Goal: Task Accomplishment & Management: Manage account settings

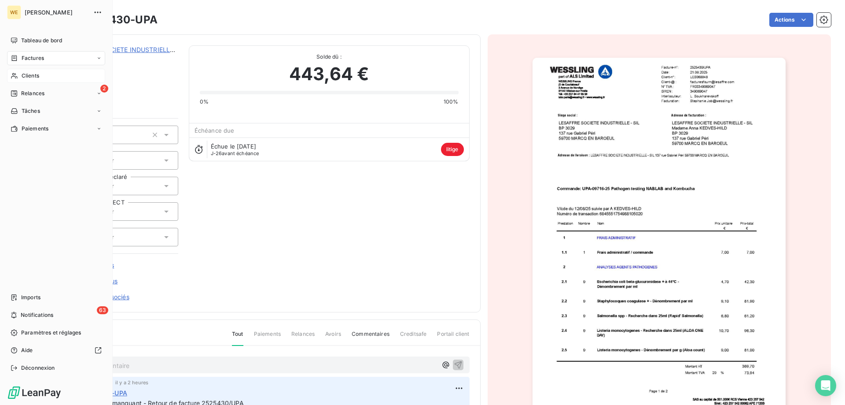
click at [29, 76] on span "Clients" at bounding box center [31, 76] width 18 height 8
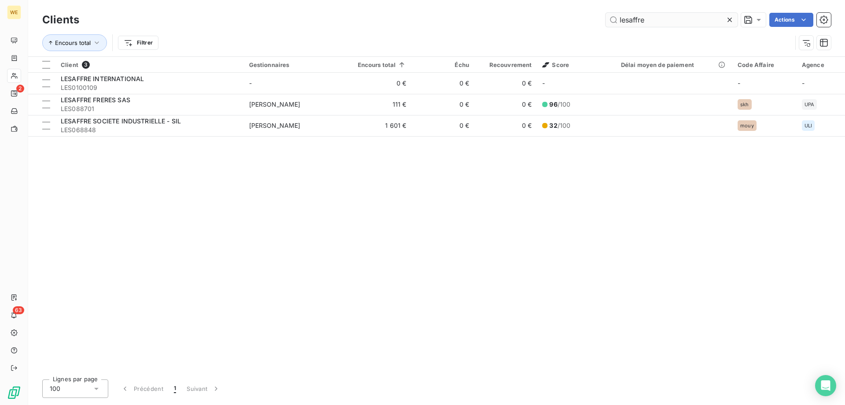
click at [625, 22] on input "lesaffre" at bounding box center [672, 20] width 132 height 14
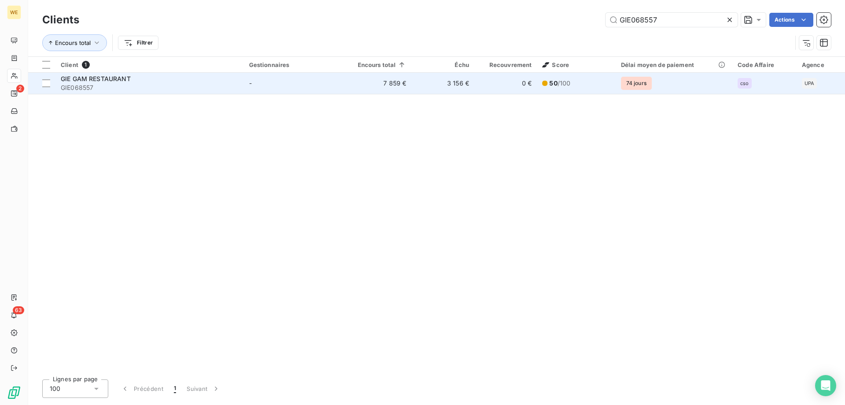
type input "GIE068557"
click at [106, 81] on span "GIE GAM RESTAURANT" at bounding box center [96, 78] width 70 height 7
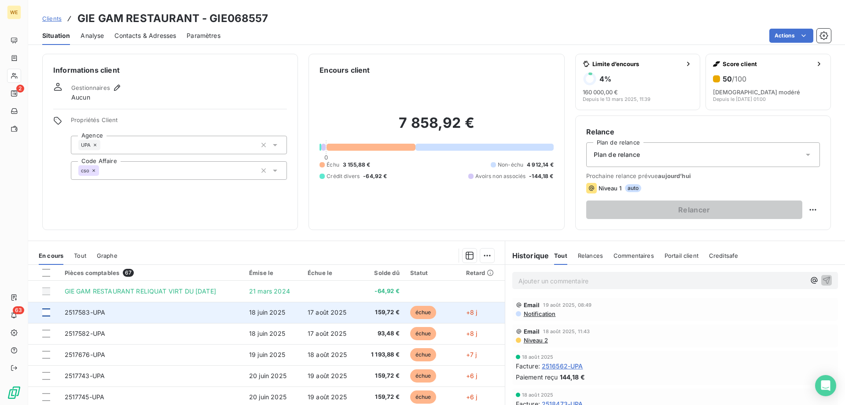
click at [48, 315] on div at bounding box center [46, 312] width 8 height 8
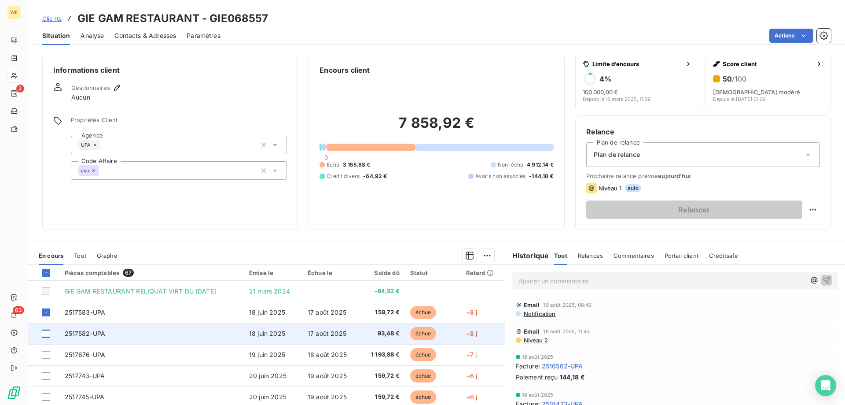
click at [44, 331] on div at bounding box center [46, 333] width 8 height 8
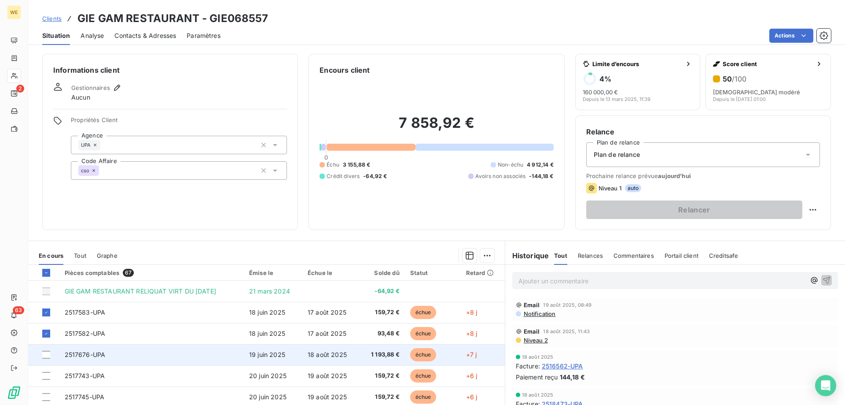
click at [45, 359] on td at bounding box center [43, 354] width 31 height 21
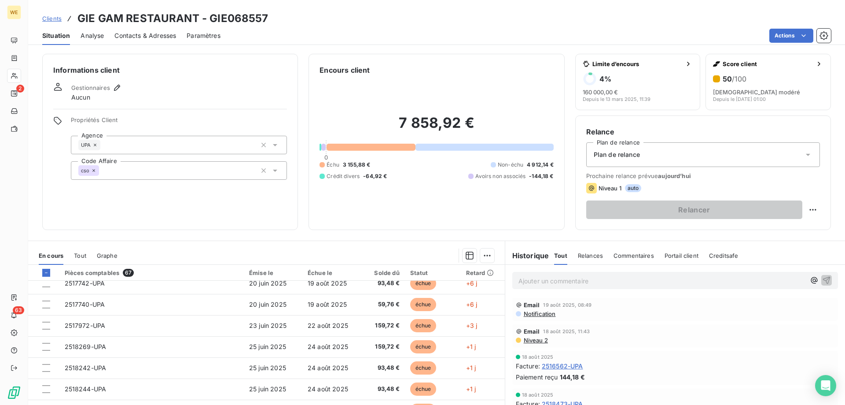
scroll to position [220, 0]
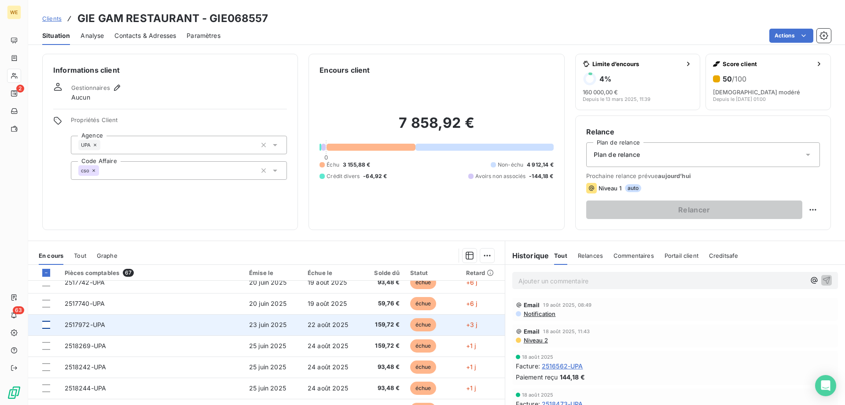
click at [44, 324] on div at bounding box center [46, 324] width 8 height 8
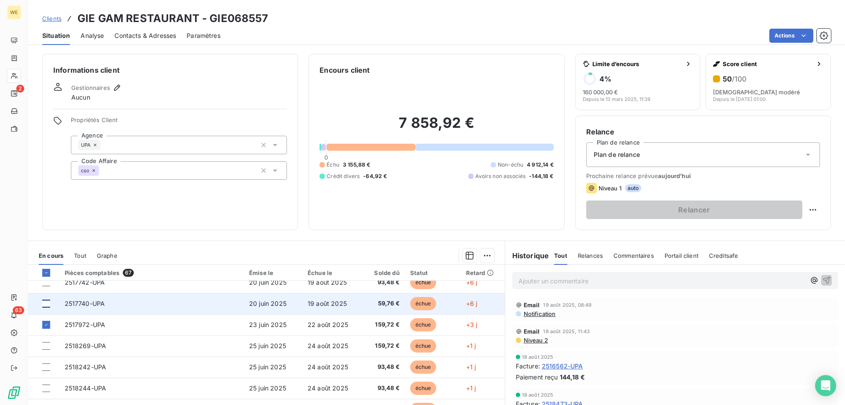
click at [45, 304] on div at bounding box center [46, 303] width 8 height 8
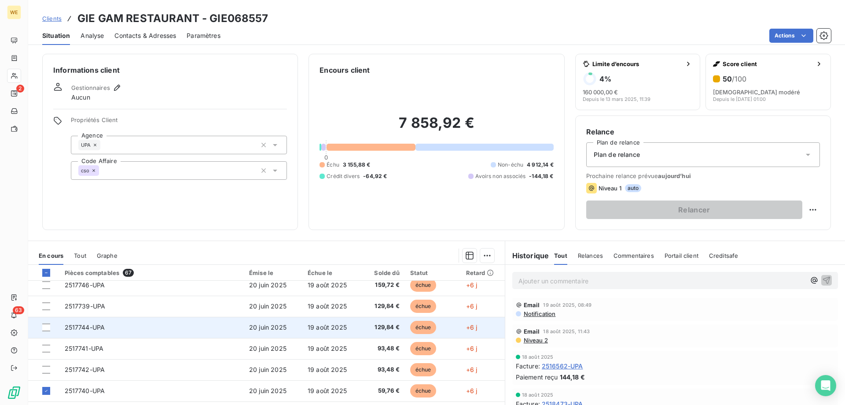
scroll to position [132, 0]
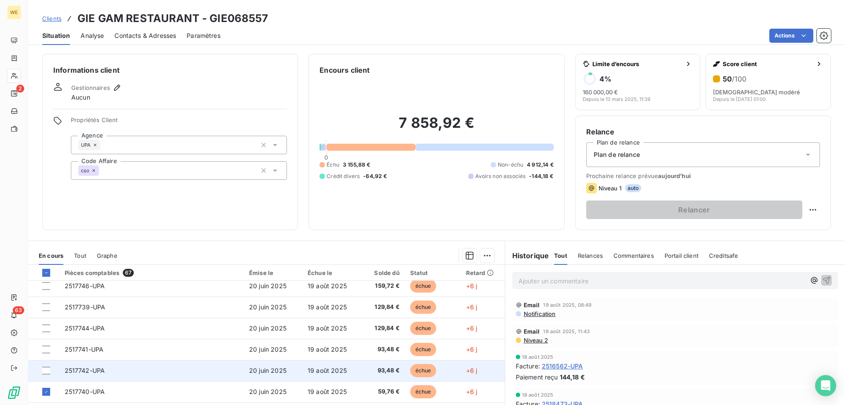
click at [51, 372] on div at bounding box center [48, 370] width 12 height 8
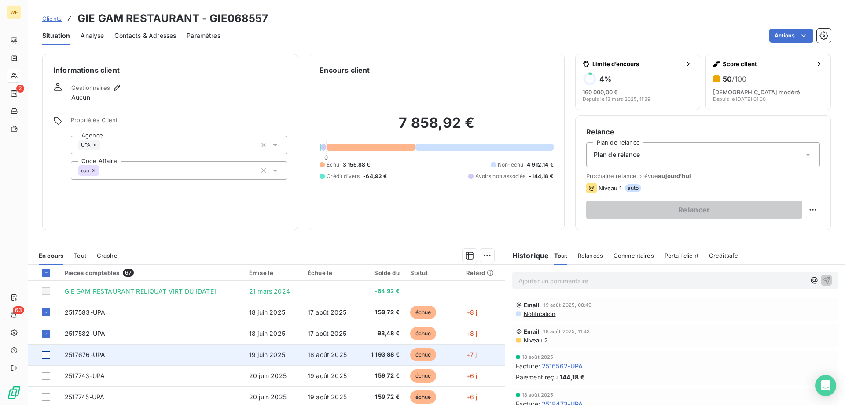
click at [44, 356] on div at bounding box center [46, 354] width 8 height 8
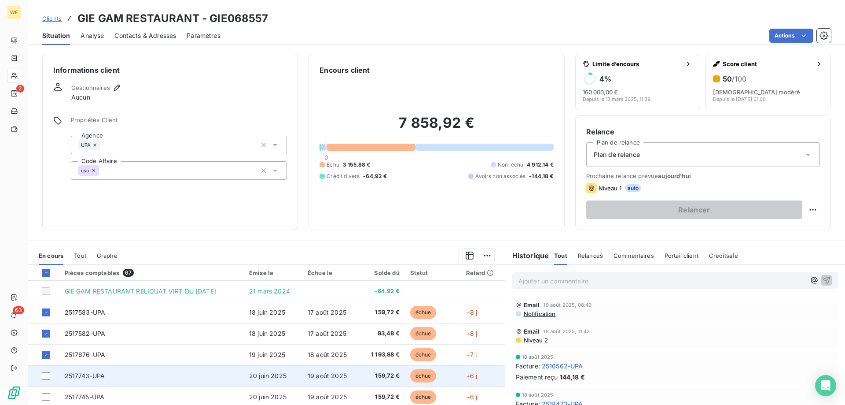
drag, startPoint x: 47, startPoint y: 375, endPoint x: 49, endPoint y: 380, distance: 5.9
click at [47, 375] on div at bounding box center [46, 376] width 8 height 8
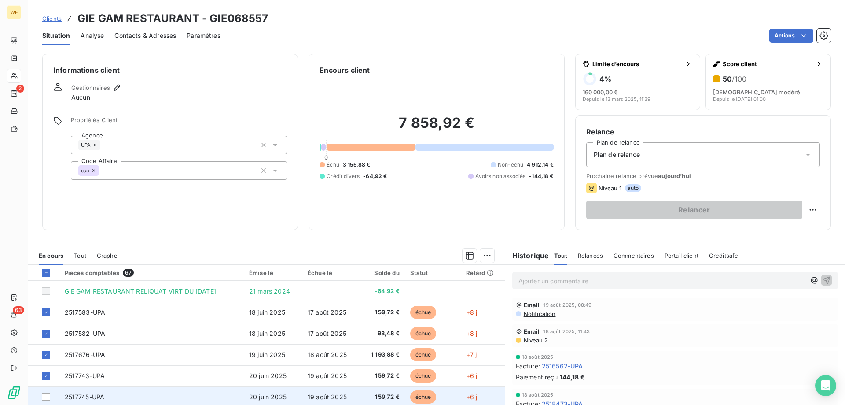
drag, startPoint x: 47, startPoint y: 398, endPoint x: 53, endPoint y: 396, distance: 6.0
click at [47, 398] on div at bounding box center [46, 397] width 8 height 8
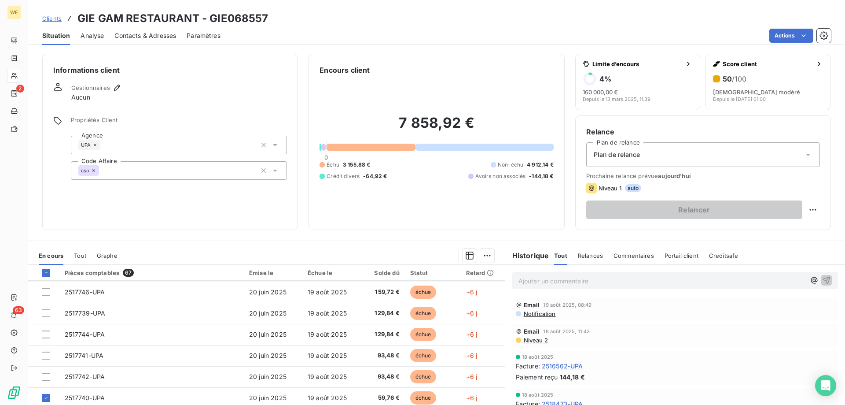
scroll to position [132, 0]
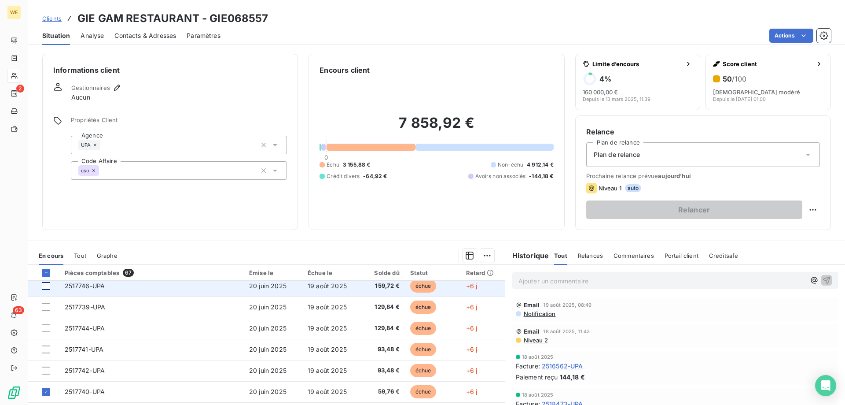
click at [45, 289] on div at bounding box center [46, 286] width 8 height 8
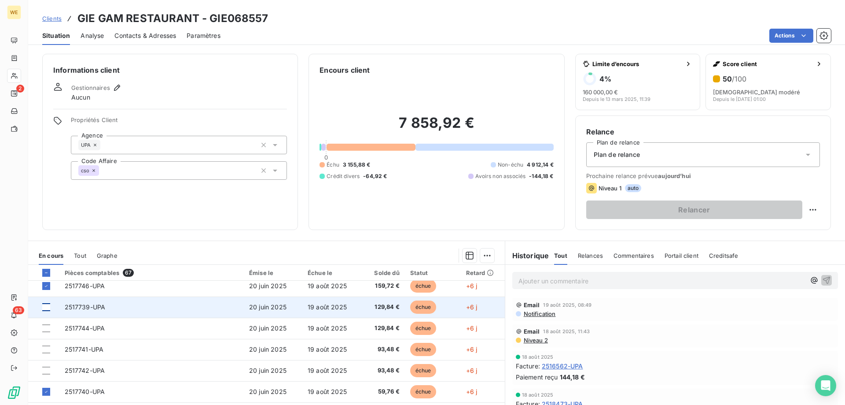
click at [44, 306] on div at bounding box center [46, 307] width 8 height 8
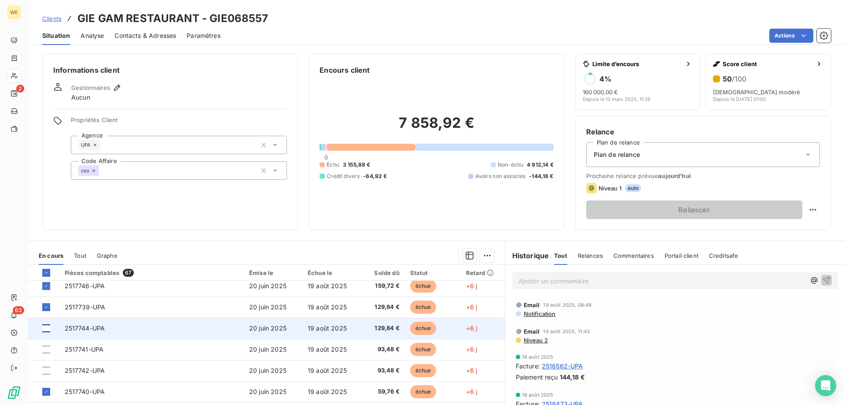
click at [46, 330] on div at bounding box center [46, 328] width 8 height 8
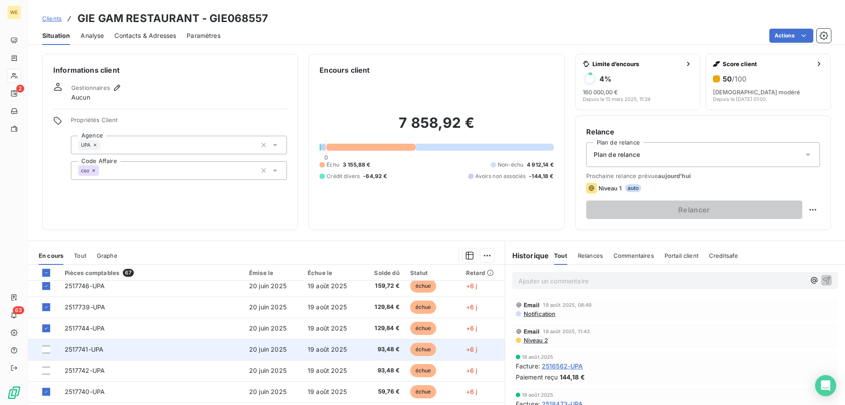
click at [48, 353] on td at bounding box center [43, 349] width 31 height 21
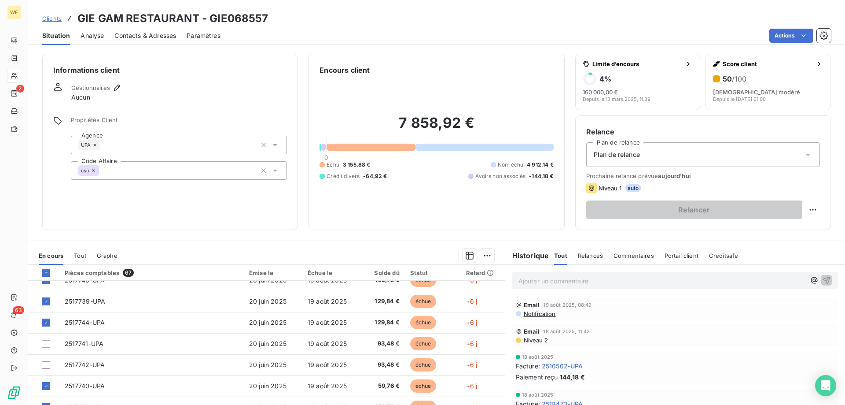
scroll to position [132, 0]
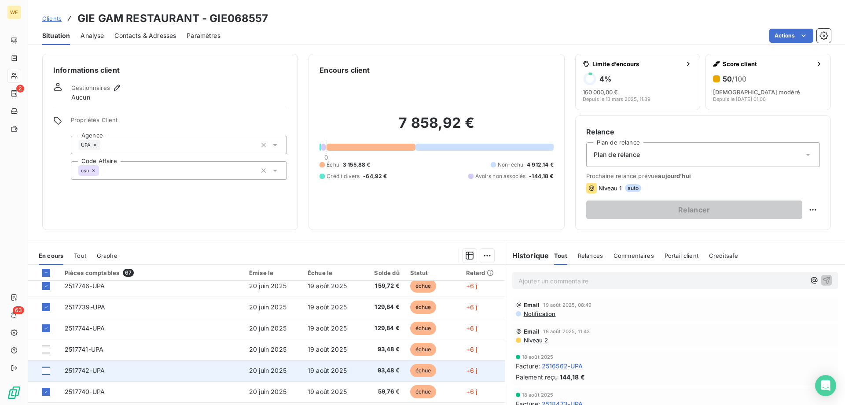
click at [44, 374] on div at bounding box center [46, 370] width 8 height 8
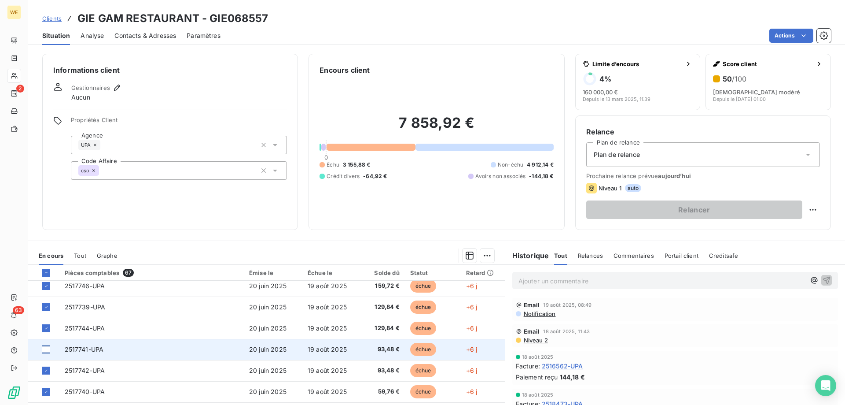
click at [45, 349] on div at bounding box center [46, 349] width 8 height 8
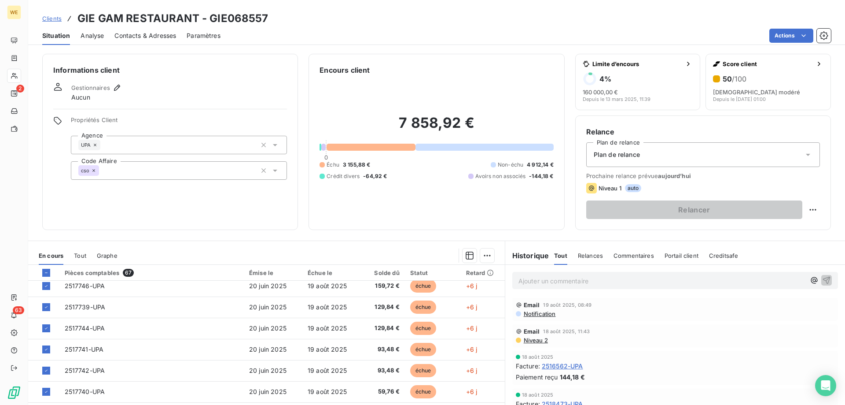
scroll to position [88, 0]
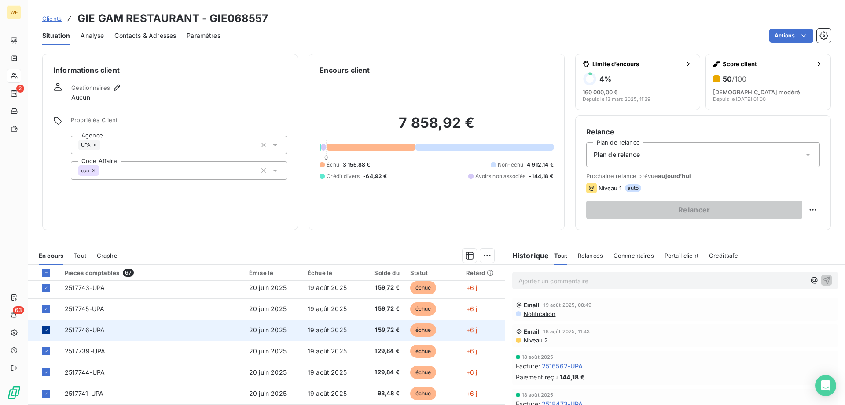
click at [44, 329] on icon at bounding box center [46, 329] width 5 height 5
click at [484, 256] on html "WE 2 63 Clients GIE GAM RESTAURANT - GIE068557 Situation Analyse Contacts & Adr…" at bounding box center [422, 202] width 845 height 405
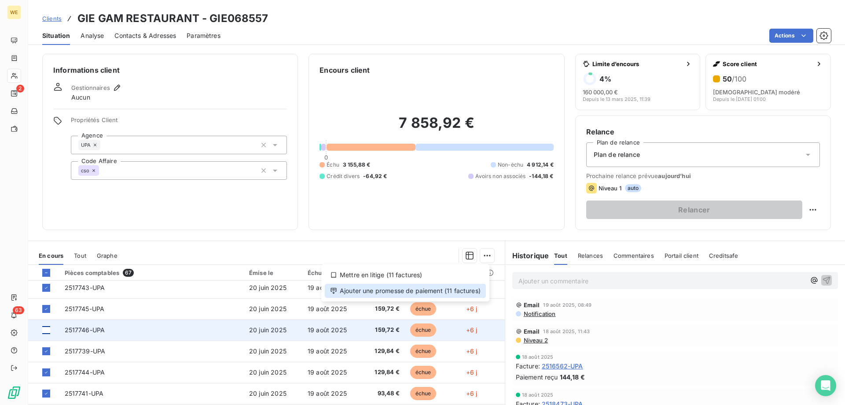
click at [456, 291] on div "Ajouter une promesse de paiement (11 factures)" at bounding box center [405, 290] width 161 height 14
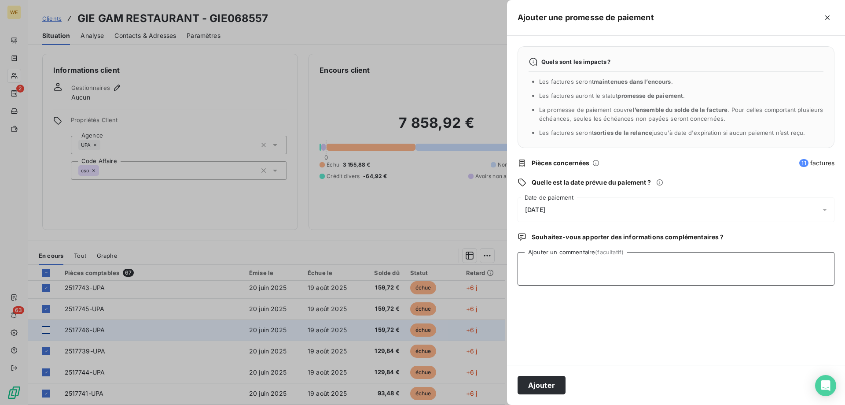
click at [574, 277] on textarea "Ajouter un commentaire (facultatif)" at bounding box center [676, 268] width 317 height 33
click at [562, 266] on textarea "Ajouter un commentaire (facultatif)" at bounding box center [676, 268] width 317 height 33
click at [568, 264] on textarea "22/08/25" at bounding box center [676, 268] width 317 height 33
type textarea "22/08/25"
click at [545, 214] on div "[DATE]" at bounding box center [676, 209] width 317 height 25
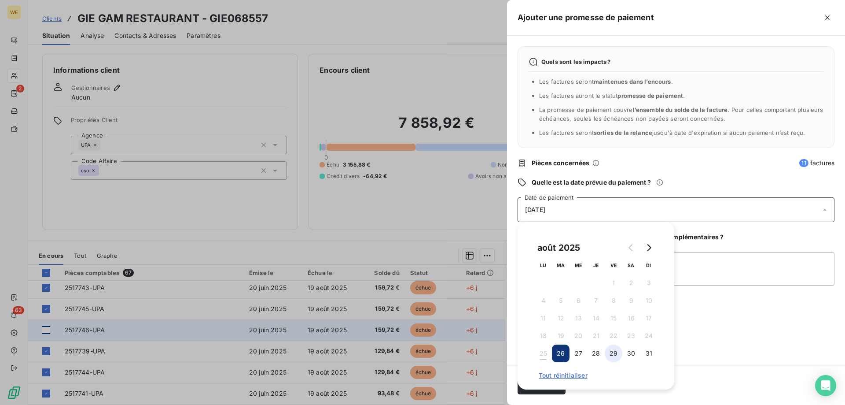
click at [613, 355] on button "29" at bounding box center [614, 353] width 18 height 18
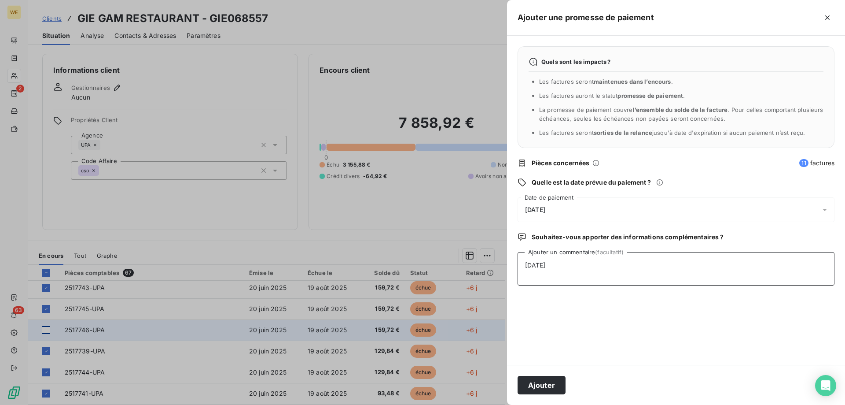
click at [703, 279] on textarea "22/08/25" at bounding box center [676, 268] width 317 height 33
click at [551, 385] on button "Ajouter" at bounding box center [542, 385] width 48 height 18
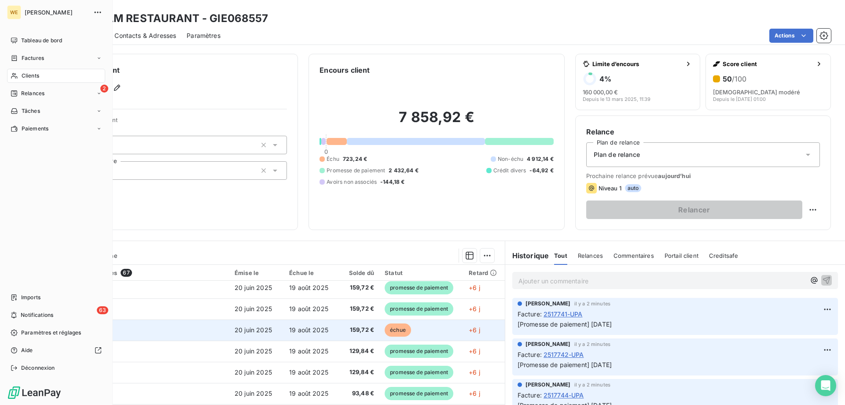
click at [27, 76] on span "Clients" at bounding box center [31, 76] width 18 height 8
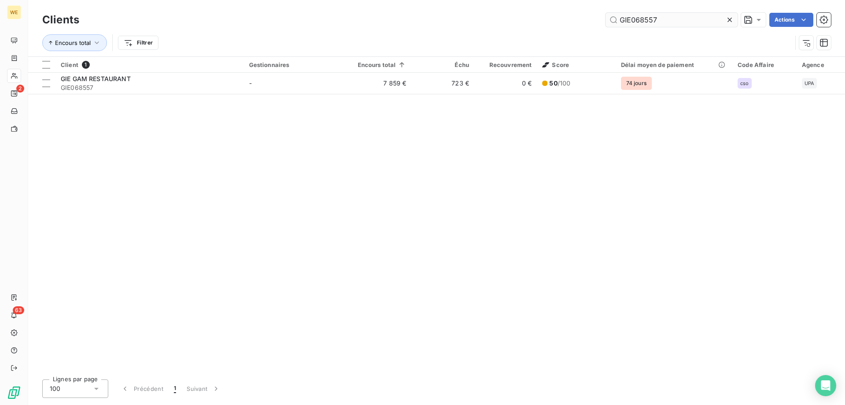
click at [637, 22] on input "GIE068557" at bounding box center [672, 20] width 132 height 14
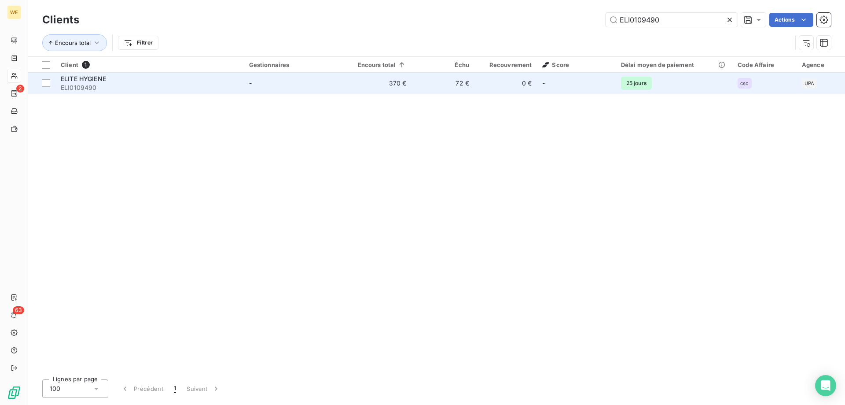
type input "ELI0109490"
click at [97, 82] on div "ELITE HYGIENE" at bounding box center [150, 78] width 178 height 9
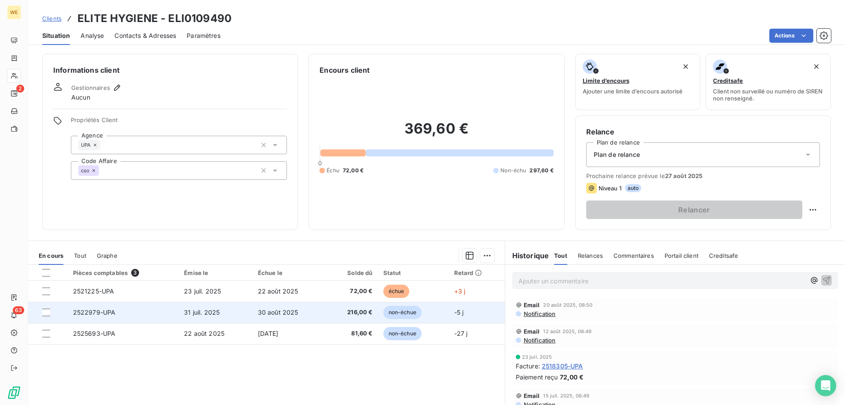
drag, startPoint x: 44, startPoint y: 313, endPoint x: 58, endPoint y: 320, distance: 15.0
click at [44, 313] on div at bounding box center [46, 312] width 8 height 8
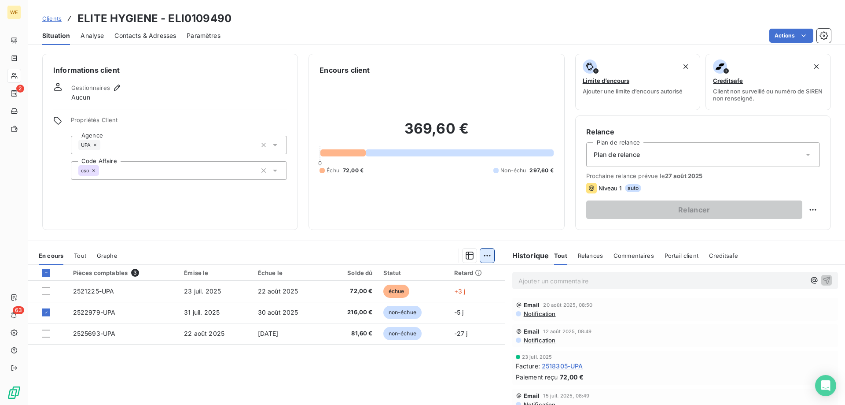
click at [483, 251] on html "WE 2 63 Clients ELITE HYGIENE - ELI0109490 Situation Analyse Contacts & Adresse…" at bounding box center [422, 202] width 845 height 405
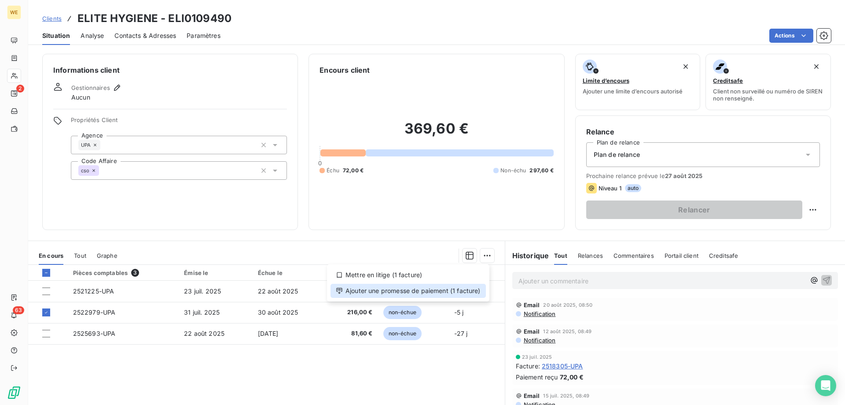
click at [470, 290] on div "Ajouter une promesse de paiement (1 facture)" at bounding box center [408, 290] width 155 height 14
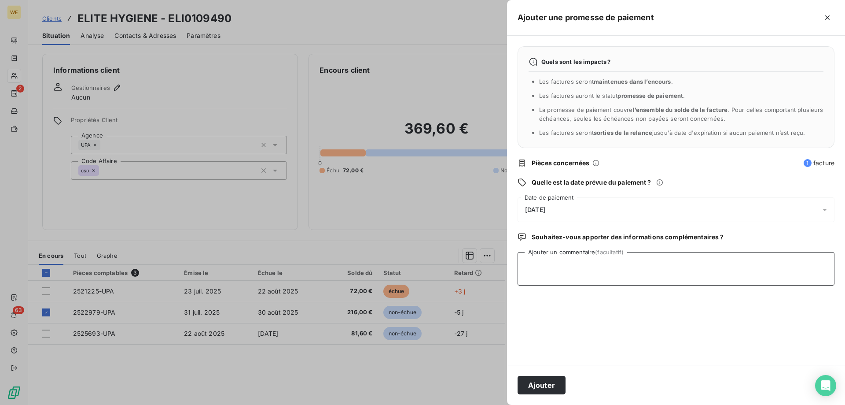
click at [548, 276] on textarea "Ajouter un commentaire (facultatif)" at bounding box center [676, 268] width 317 height 33
type textarea "22/08/25"
click at [562, 203] on div "[DATE]" at bounding box center [676, 209] width 317 height 25
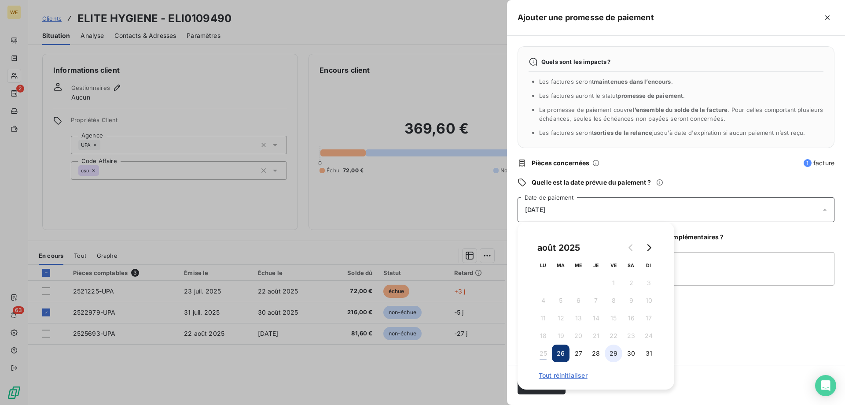
click at [616, 355] on button "29" at bounding box center [614, 353] width 18 height 18
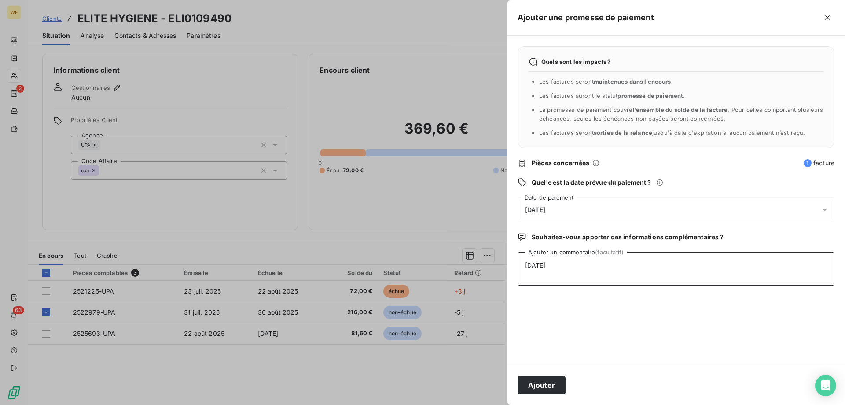
click at [699, 285] on textarea "22/08/25" at bounding box center [676, 268] width 317 height 33
drag, startPoint x: 537, startPoint y: 384, endPoint x: 545, endPoint y: 395, distance: 13.8
click at [537, 384] on button "Ajouter" at bounding box center [542, 385] width 48 height 18
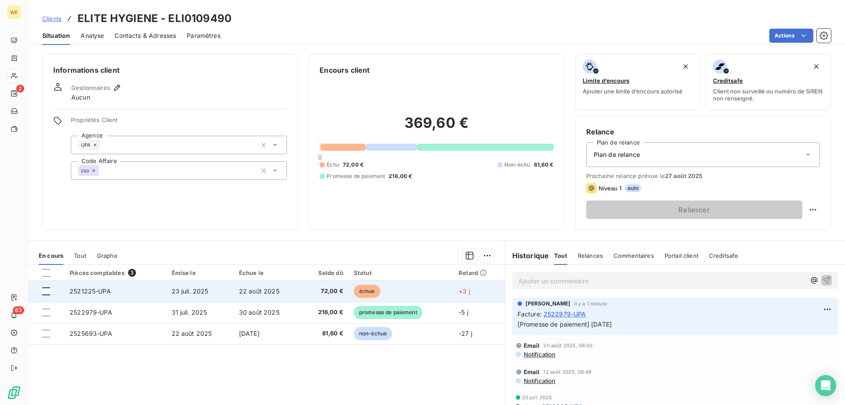
click at [47, 293] on div at bounding box center [46, 291] width 8 height 8
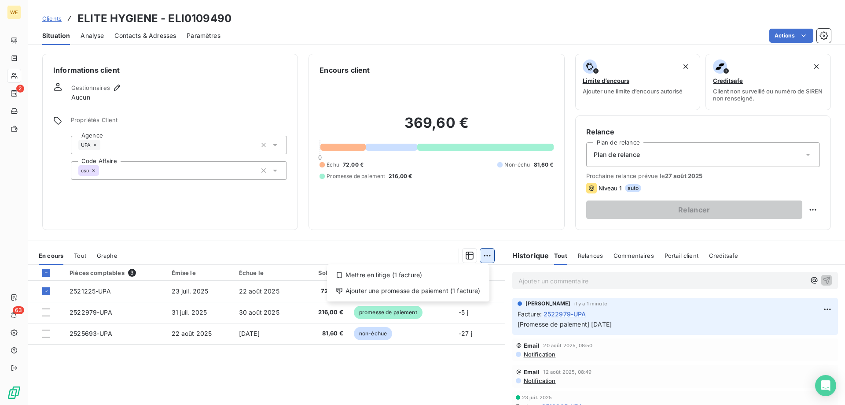
click at [489, 257] on html "WE 2 63 Clients ELITE HYGIENE - ELI0109490 Situation Analyse Contacts & Adresse…" at bounding box center [422, 202] width 845 height 405
click at [472, 291] on div "Ajouter une promesse de paiement (1 facture)" at bounding box center [408, 290] width 155 height 14
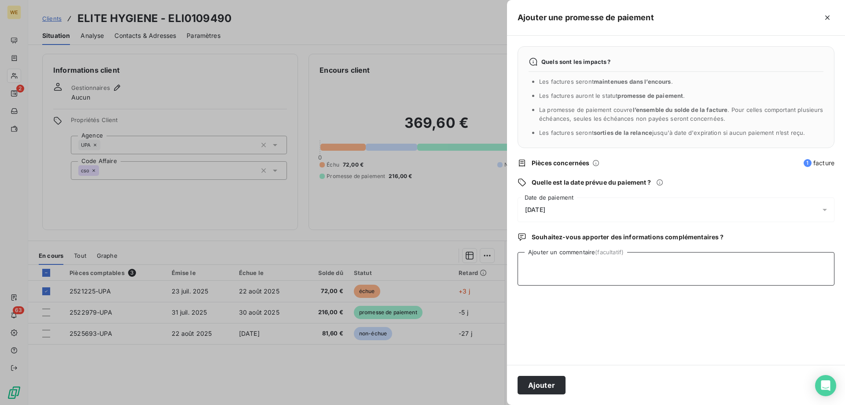
click at [572, 272] on textarea "Ajouter un commentaire (facultatif)" at bounding box center [676, 268] width 317 height 33
type textarea "22/08/25"
click at [544, 208] on span "[DATE]" at bounding box center [535, 209] width 20 height 7
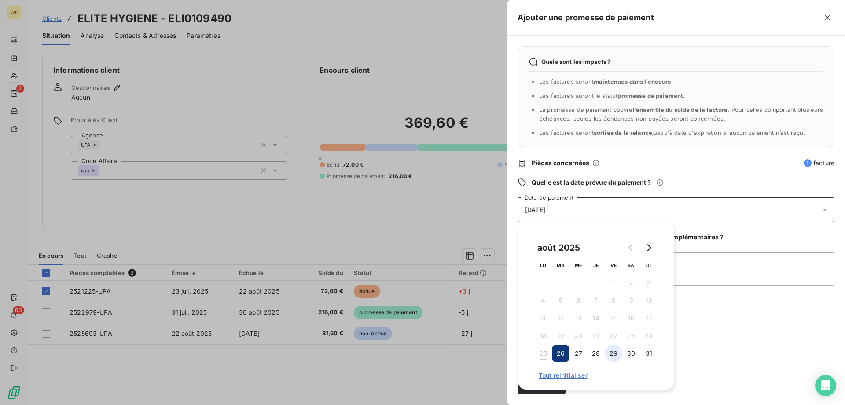
click at [619, 353] on button "29" at bounding box center [614, 353] width 18 height 18
click at [704, 284] on textarea "22/08/25" at bounding box center [676, 268] width 317 height 33
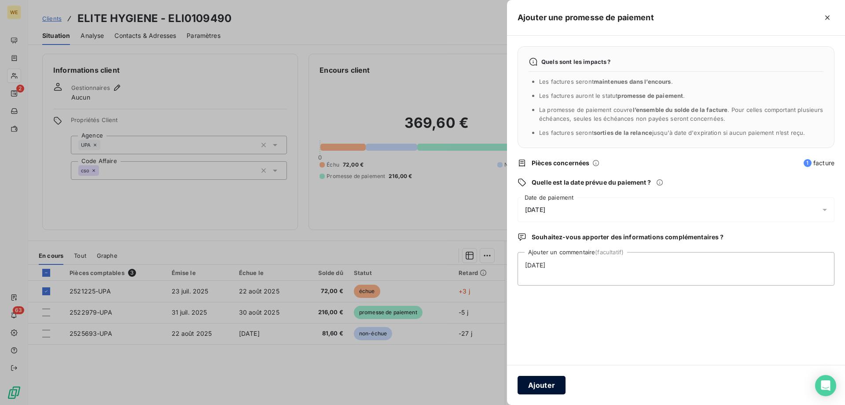
click at [560, 387] on button "Ajouter" at bounding box center [542, 385] width 48 height 18
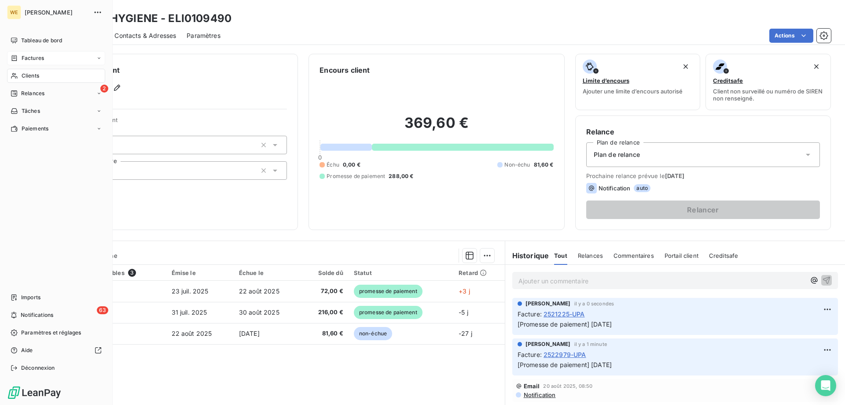
click at [32, 58] on span "Factures" at bounding box center [33, 58] width 22 height 8
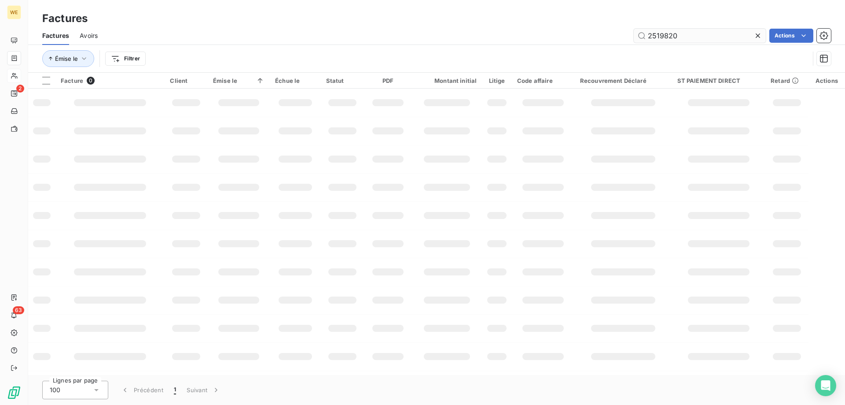
click at [652, 34] on input "2519820" at bounding box center [700, 36] width 132 height 14
type input "2523718"
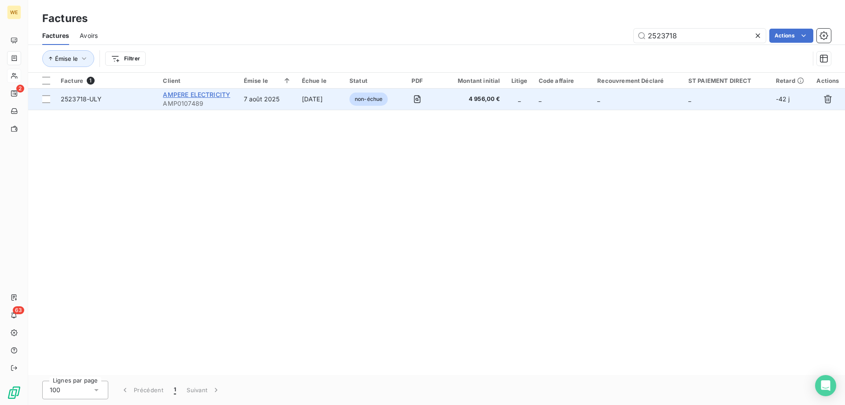
click at [218, 95] on span "AMPERE ELECTRICITY" at bounding box center [196, 94] width 67 height 7
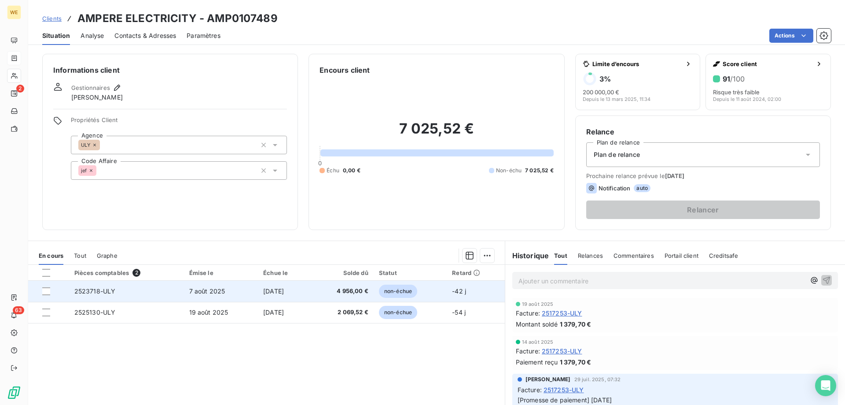
click at [329, 291] on span "4 956,00 €" at bounding box center [342, 291] width 52 height 9
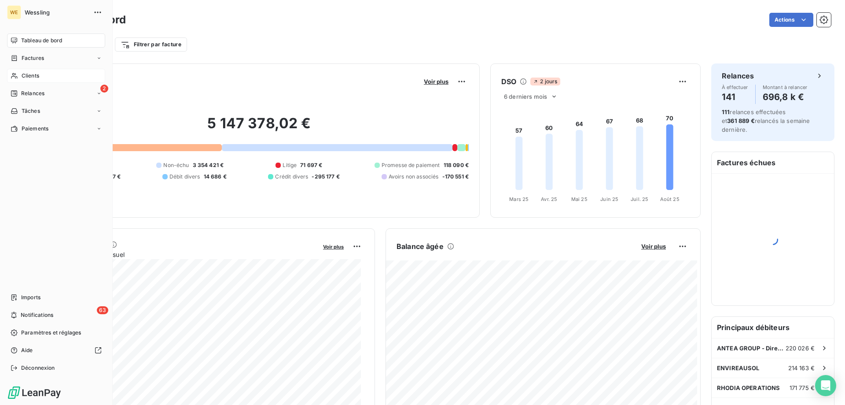
click at [28, 72] on span "Clients" at bounding box center [31, 76] width 18 height 8
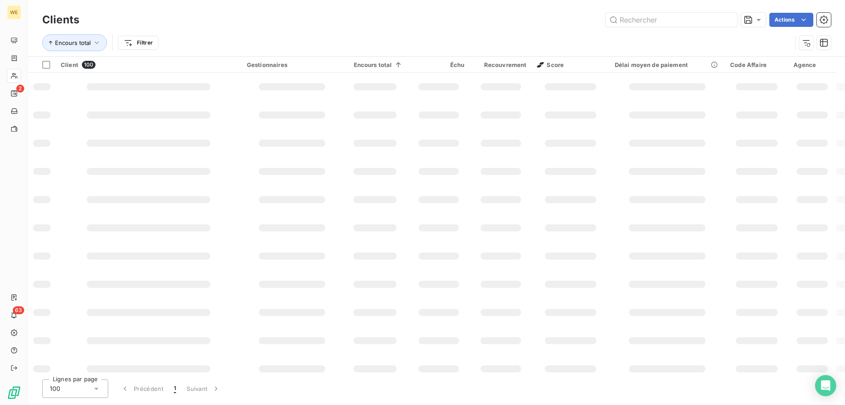
click at [628, 18] on input "text" at bounding box center [672, 20] width 132 height 14
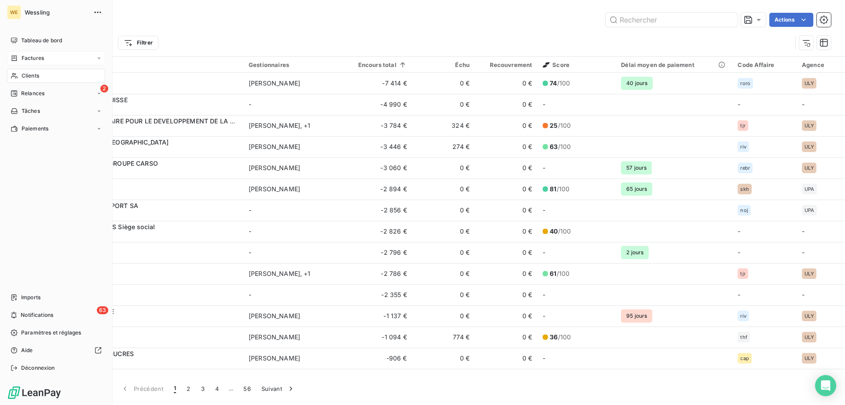
click at [35, 57] on span "Factures" at bounding box center [33, 58] width 22 height 8
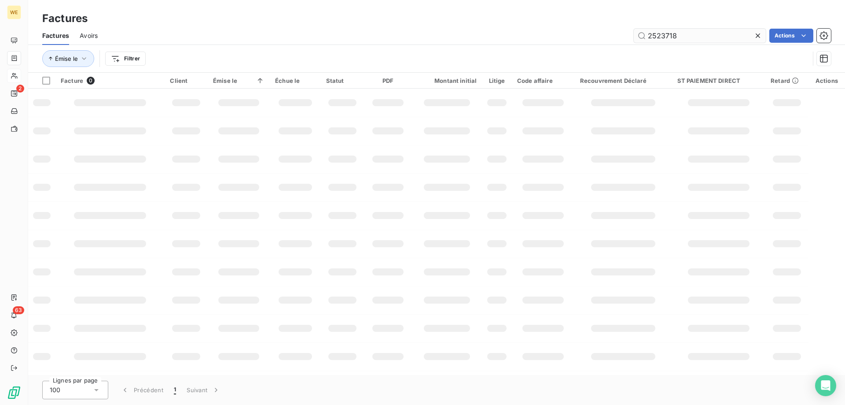
click at [655, 36] on input "2523718" at bounding box center [700, 36] width 132 height 14
type input "2434538"
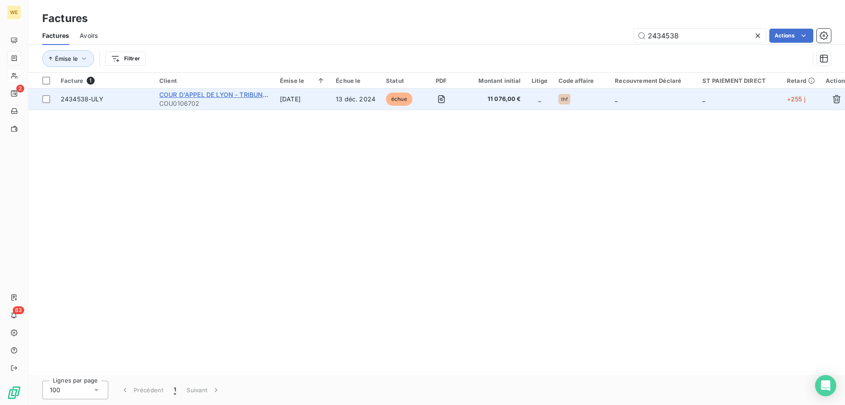
click at [204, 97] on span "COUR D'APPEL DE LYON - TRIBUNAL JUD" at bounding box center [222, 94] width 126 height 7
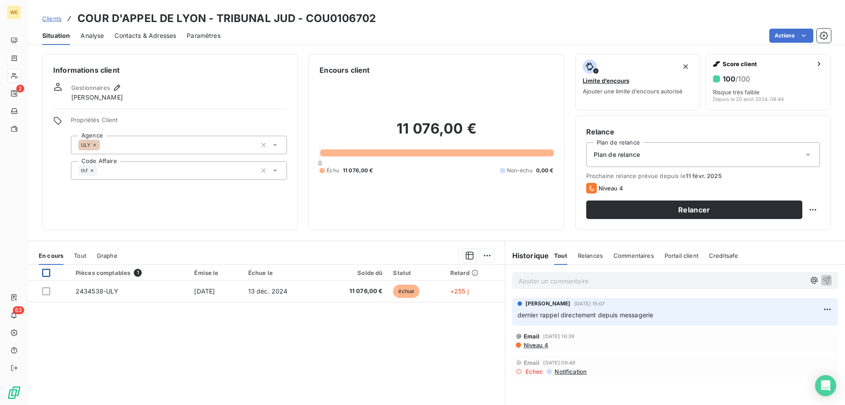
click at [44, 273] on div at bounding box center [46, 273] width 8 height 8
click at [483, 254] on html "WE 2 63 Clients COUR D'APPEL DE LYON - TRIBUNAL JUD - COU0106702 Situation Anal…" at bounding box center [422, 202] width 845 height 405
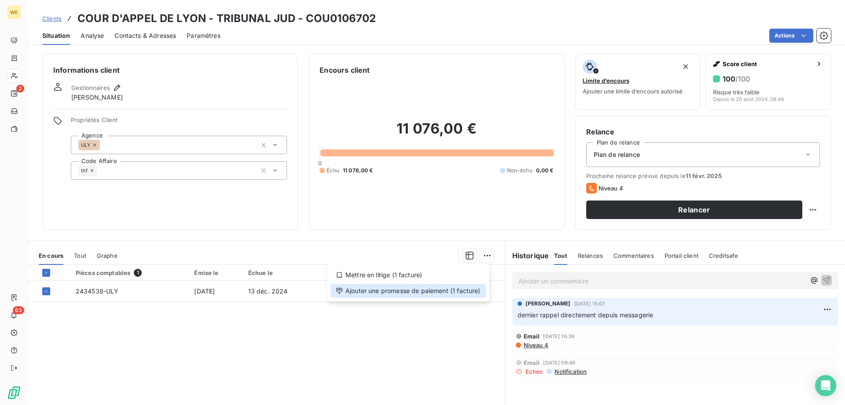
click at [451, 295] on div "Ajouter une promesse de paiement (1 facture)" at bounding box center [408, 290] width 155 height 14
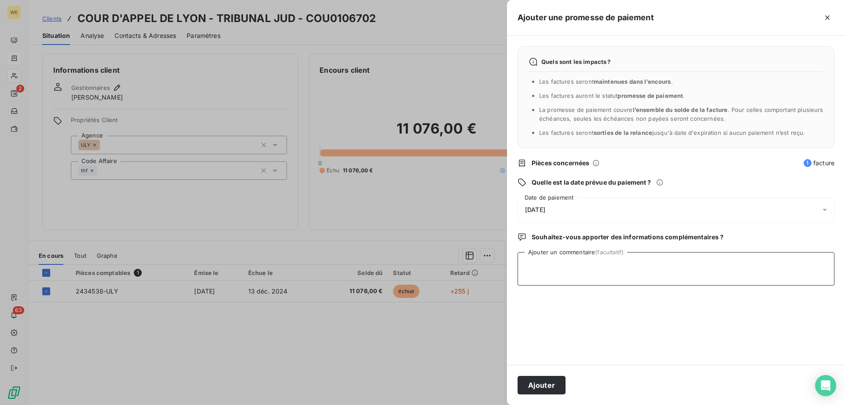
click at [541, 262] on textarea "Ajouter un commentaire (facultatif)" at bounding box center [676, 268] width 317 height 33
paste textarea "De : TJ-LYON/SCFJ <[EMAIL_ADDRESS][DOMAIN_NAME]> Date: [DATE] 08:29 Subject: RE…"
type textarea "De : TJ-LYON/SCFJ <[EMAIL_ADDRESS][DOMAIN_NAME]> Date: [DATE] 08:29 Subject: RE…"
click at [574, 209] on div "[DATE]" at bounding box center [676, 209] width 317 height 25
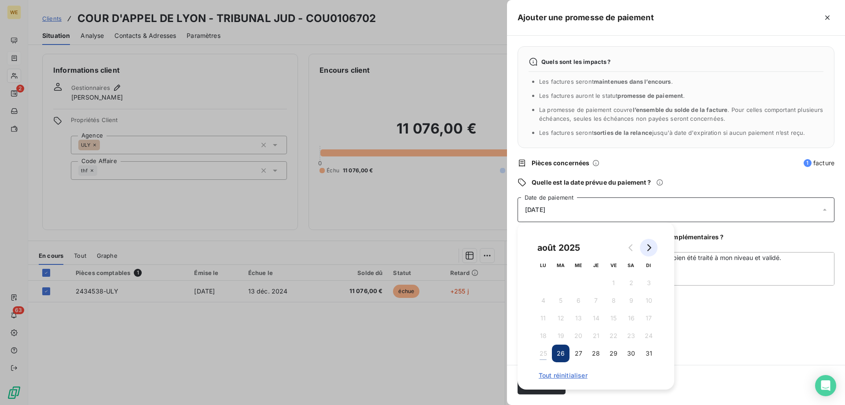
click at [647, 248] on icon "Go to next month" at bounding box center [648, 247] width 7 height 7
click at [545, 303] on button "8" at bounding box center [543, 300] width 18 height 18
click at [698, 283] on textarea "De : TJ-LYON/SCFJ <[EMAIL_ADDRESS][DOMAIN_NAME]> Date: [DATE] 08:29 Subject: RE…" at bounding box center [676, 268] width 317 height 33
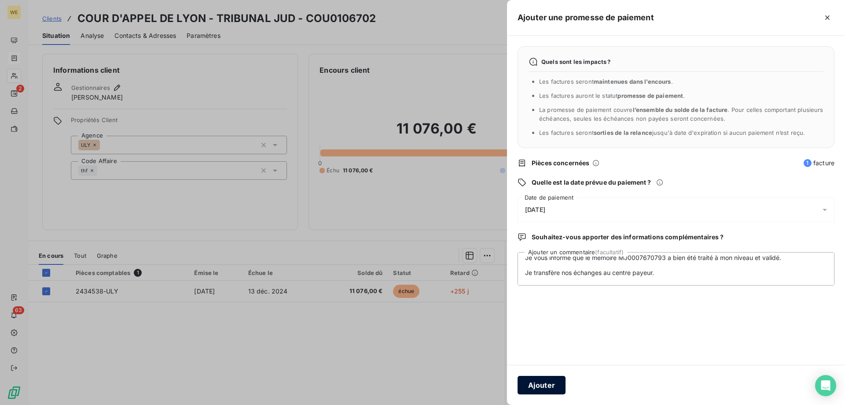
click at [539, 387] on button "Ajouter" at bounding box center [542, 385] width 48 height 18
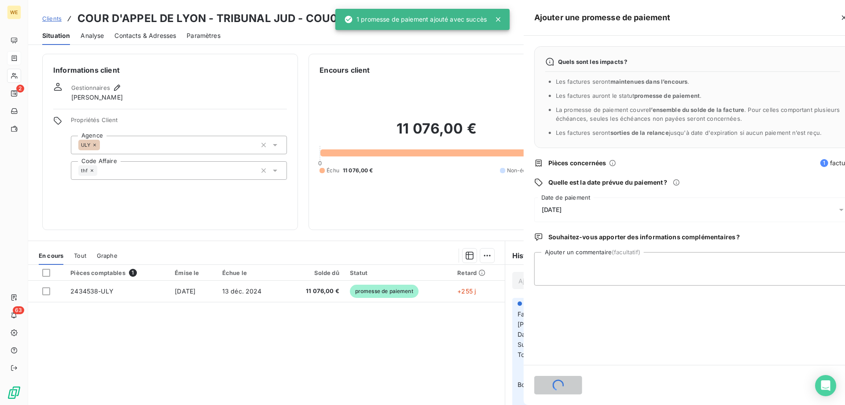
scroll to position [0, 0]
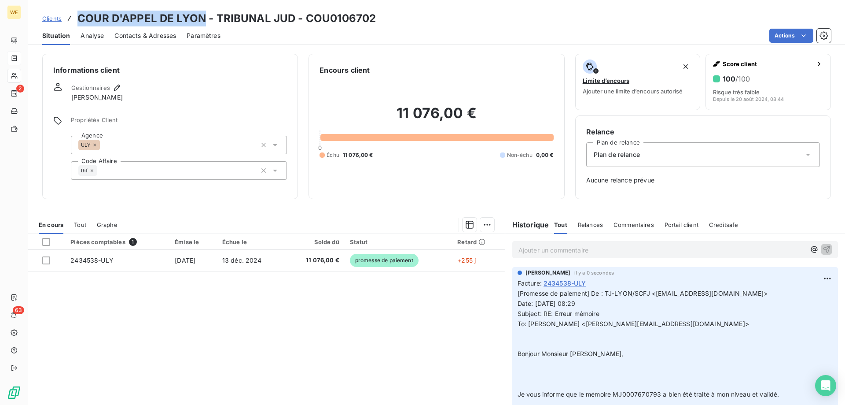
drag, startPoint x: 203, startPoint y: 18, endPoint x: 80, endPoint y: 20, distance: 122.8
click at [79, 21] on h3 "COUR D'APPEL DE LYON - TRIBUNAL JUD - COU0106702" at bounding box center [226, 19] width 298 height 16
copy h3 "COUR D'APPEL DE LYON"
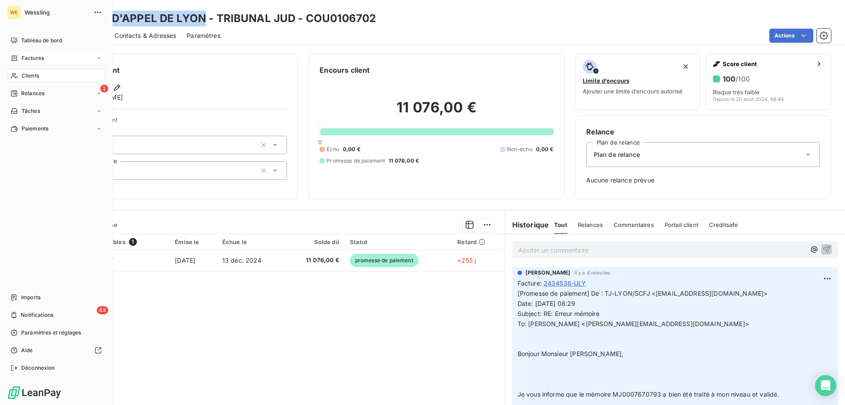
click at [28, 77] on span "Clients" at bounding box center [31, 76] width 18 height 8
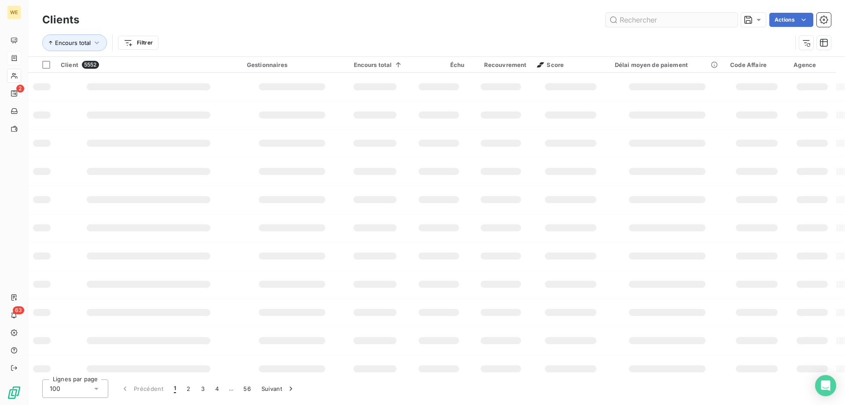
click at [630, 17] on input "text" at bounding box center [672, 20] width 132 height 14
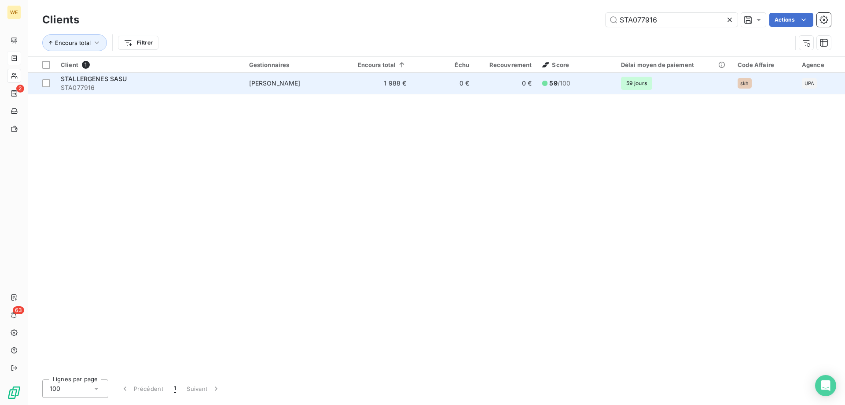
type input "STA077916"
click at [107, 79] on span "STALLERGENES SASU" at bounding box center [94, 78] width 66 height 7
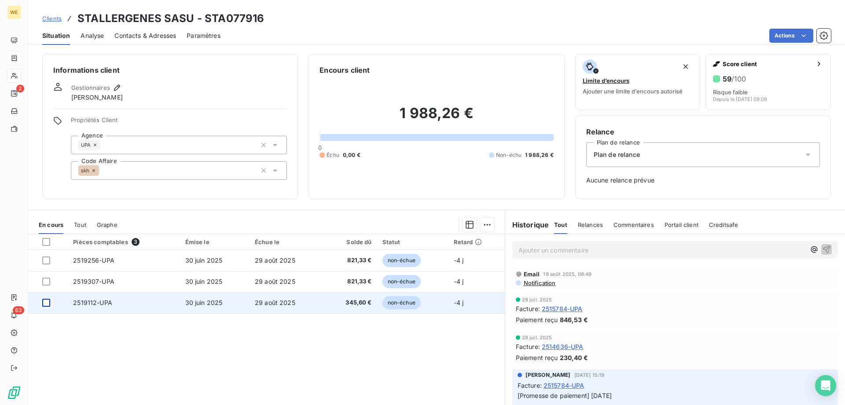
click at [46, 303] on div at bounding box center [46, 302] width 8 height 8
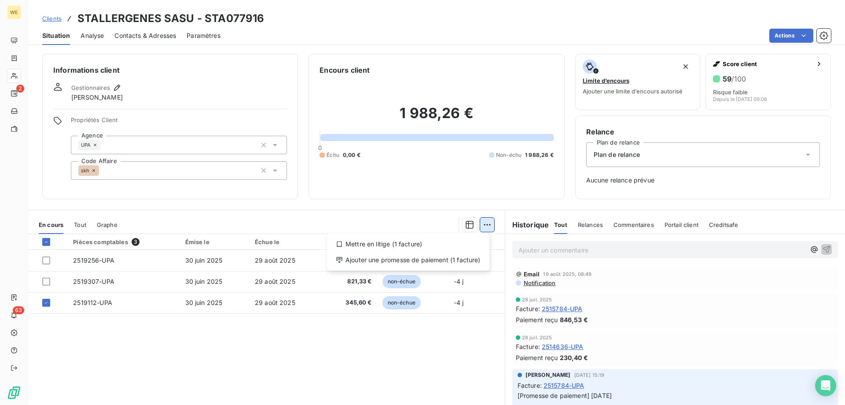
click at [486, 223] on html "WE 2 63 Clients STALLERGENES SASU - STA077916 Situation Analyse Contacts & Adre…" at bounding box center [422, 202] width 845 height 405
click at [470, 261] on div "Ajouter une promesse de paiement (1 facture)" at bounding box center [408, 260] width 155 height 14
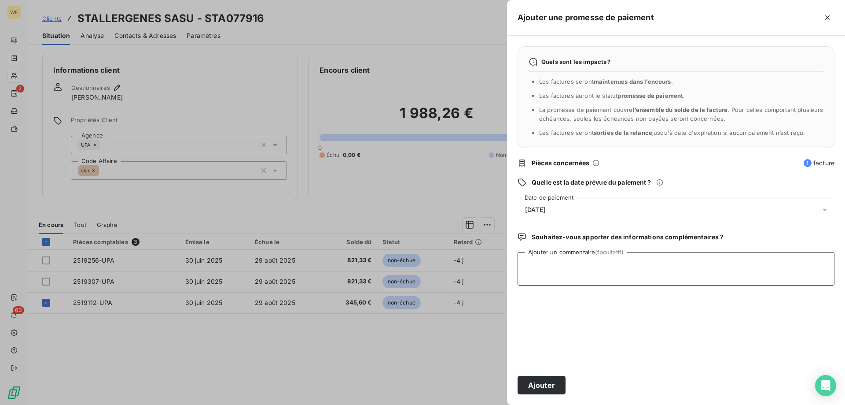
click at [558, 266] on textarea "Ajouter un commentaire (facultatif)" at bounding box center [676, 268] width 317 height 33
type textarea "[DATE]"
click at [565, 209] on div "[DATE]" at bounding box center [676, 209] width 317 height 25
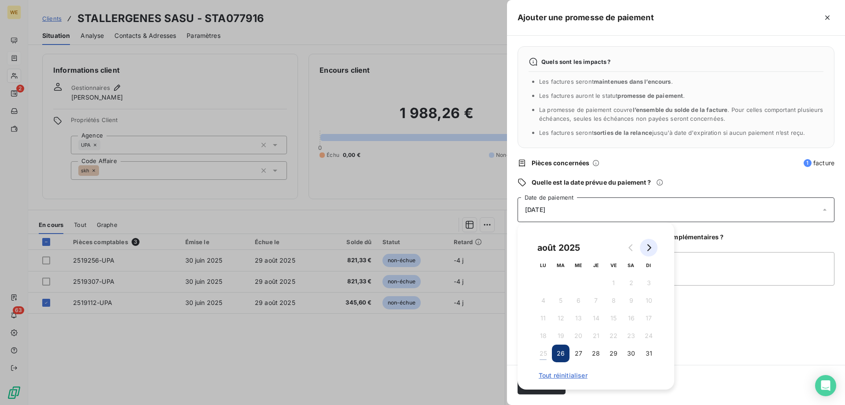
click at [651, 247] on icon "Go to next month" at bounding box center [650, 247] width 4 height 7
drag, startPoint x: 540, startPoint y: 283, endPoint x: 545, endPoint y: 286, distance: 5.1
click at [541, 283] on button "1" at bounding box center [543, 283] width 18 height 18
click at [717, 274] on textarea "[DATE]" at bounding box center [676, 268] width 317 height 33
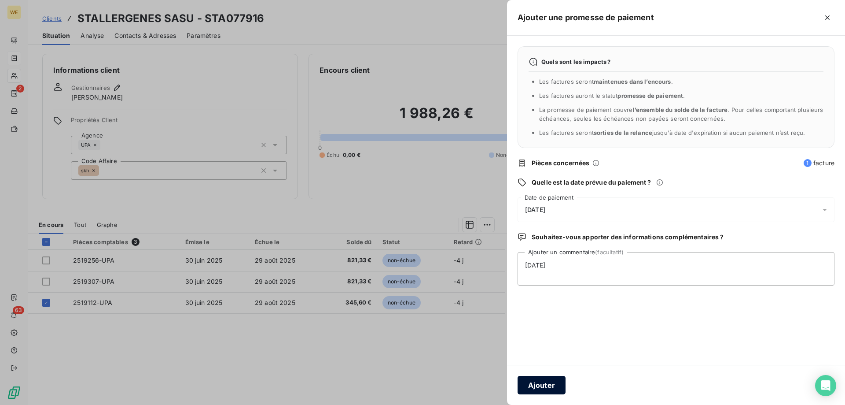
click at [542, 389] on button "Ajouter" at bounding box center [542, 385] width 48 height 18
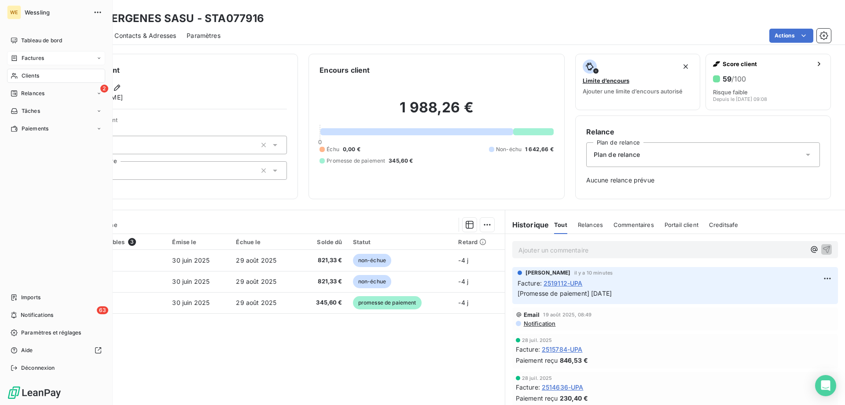
click at [38, 56] on span "Factures" at bounding box center [33, 58] width 22 height 8
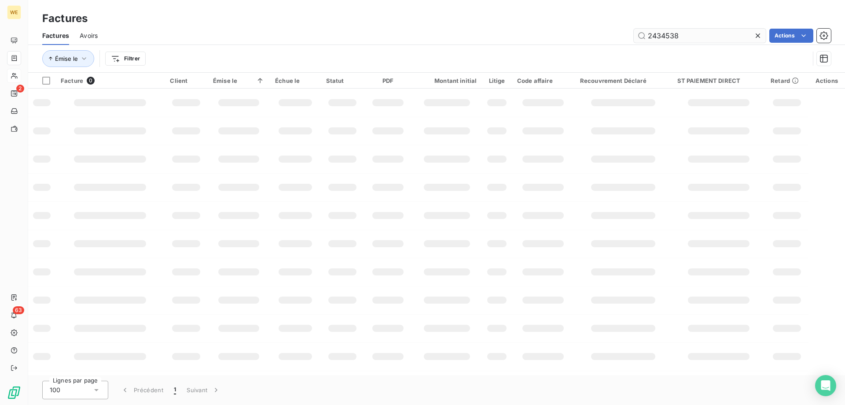
click at [668, 37] on input "2434538" at bounding box center [700, 36] width 132 height 14
click at [668, 36] on input "2434538" at bounding box center [700, 36] width 132 height 14
type input "2522383"
click at [687, 36] on input "2522383" at bounding box center [700, 36] width 132 height 14
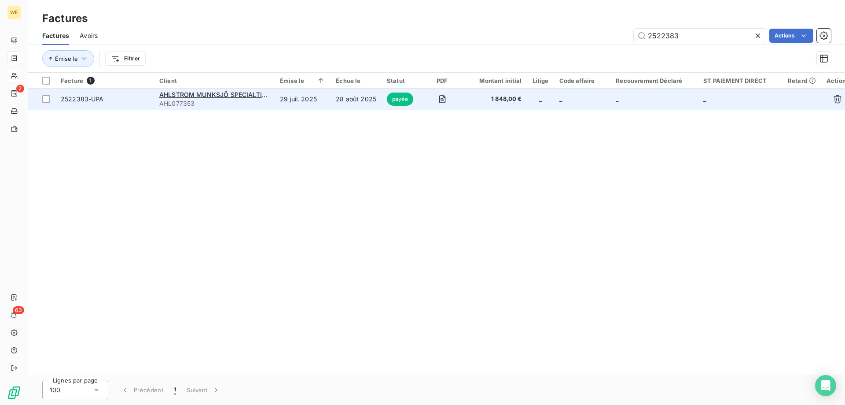
click at [101, 99] on span "2522383-UPA" at bounding box center [82, 98] width 43 height 7
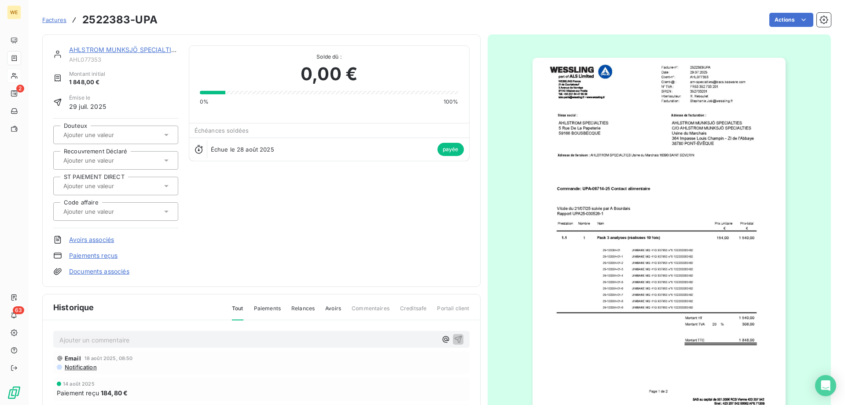
click at [611, 207] on img "button" at bounding box center [659, 237] width 253 height 358
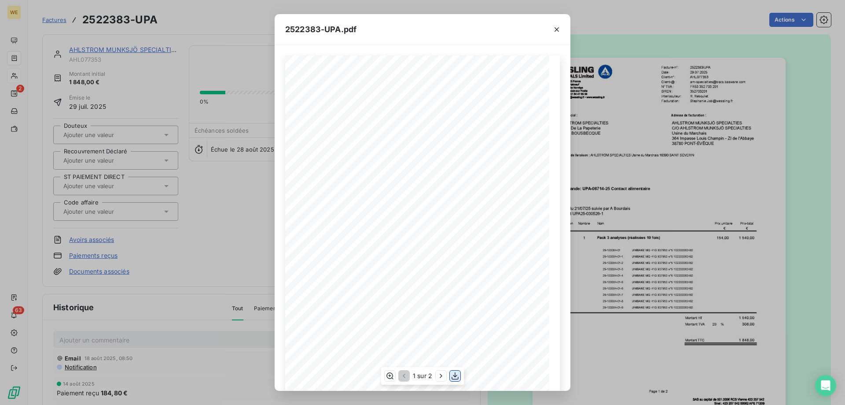
click at [454, 378] on icon "button" at bounding box center [455, 375] width 9 height 9
drag, startPoint x: 556, startPoint y: 29, endPoint x: 251, endPoint y: 36, distance: 304.7
click at [554, 29] on icon "button" at bounding box center [556, 29] width 9 height 9
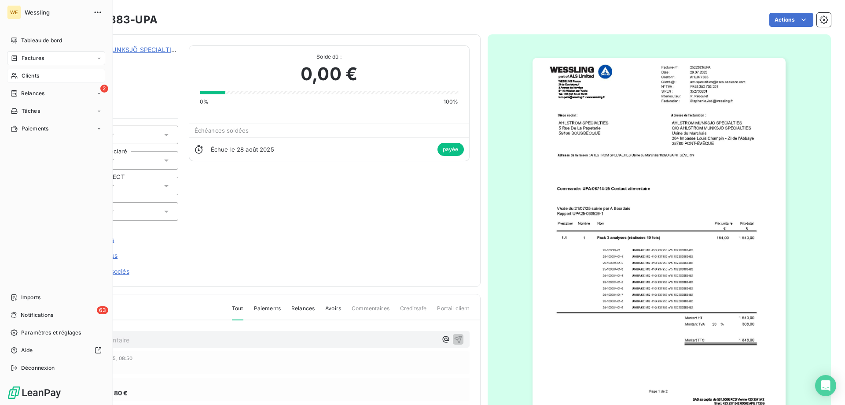
click at [22, 75] on span "Clients" at bounding box center [31, 76] width 18 height 8
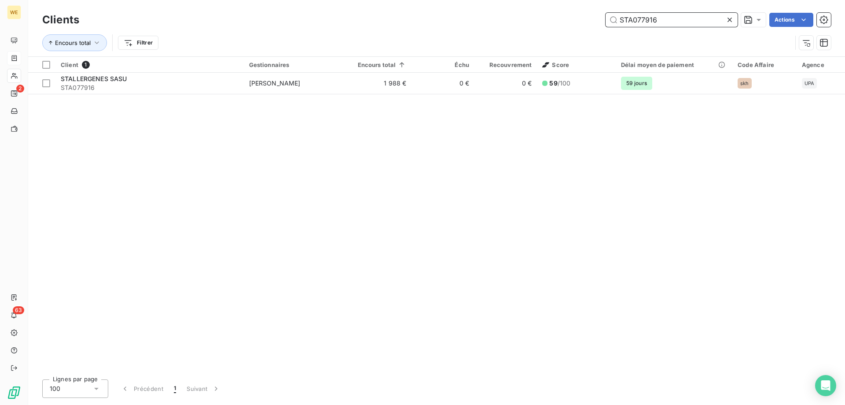
click at [649, 18] on input "STA077916" at bounding box center [672, 20] width 132 height 14
paste input "TER097175"
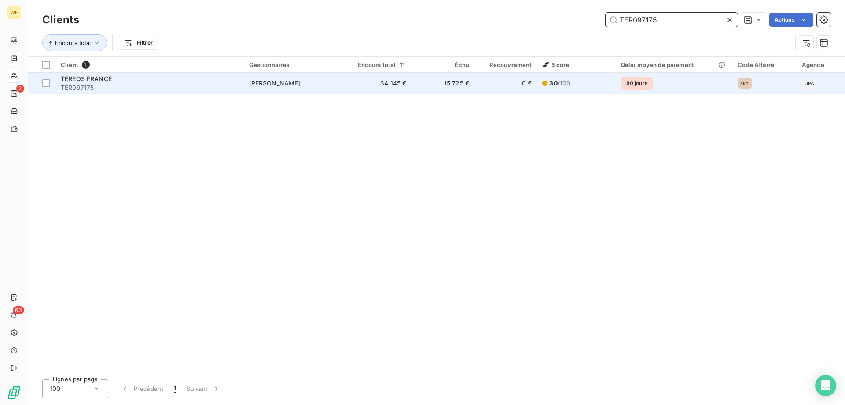
type input "TER097175"
click at [94, 82] on div "TEREOS FRANCE" at bounding box center [150, 78] width 178 height 9
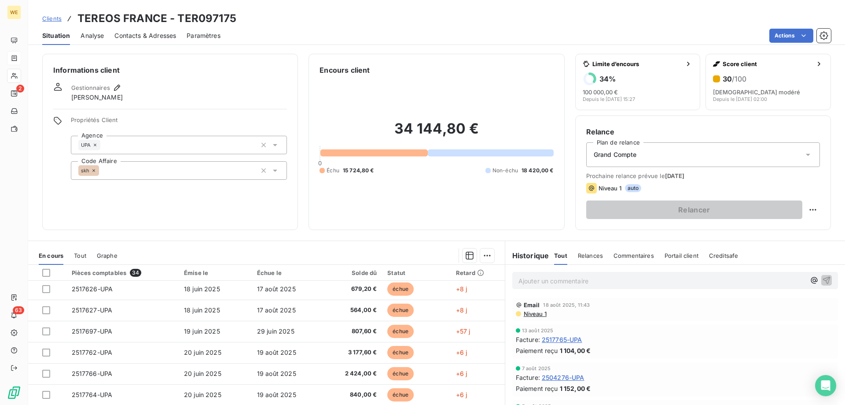
scroll to position [220, 0]
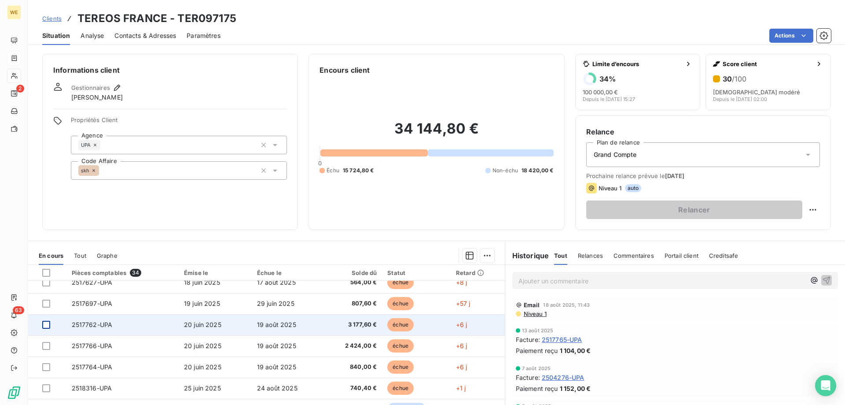
click at [48, 328] on div at bounding box center [46, 324] width 8 height 8
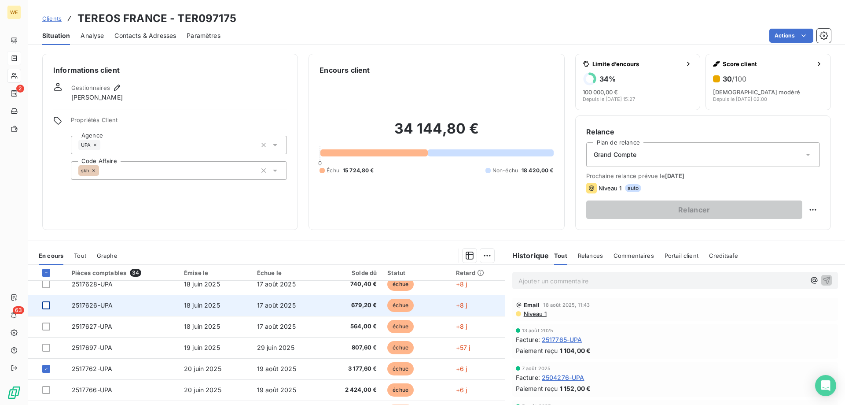
click at [45, 306] on div at bounding box center [46, 305] width 8 height 8
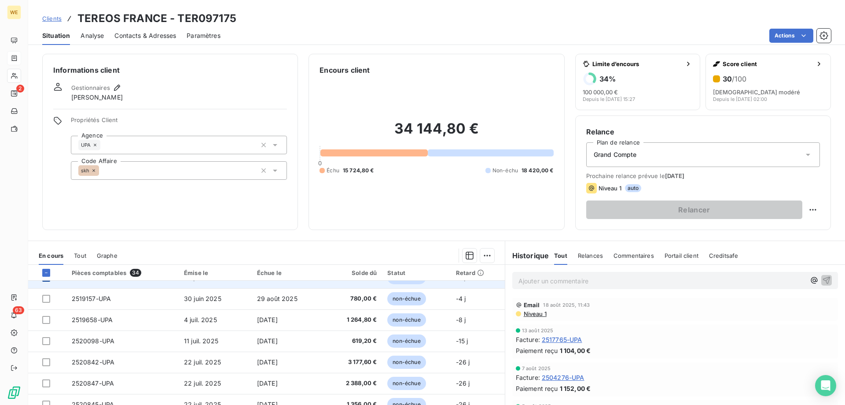
scroll to position [352, 0]
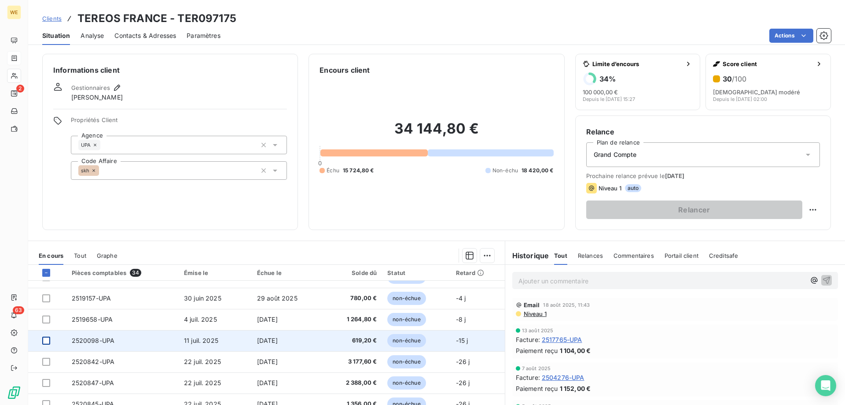
click at [44, 343] on div at bounding box center [46, 340] width 8 height 8
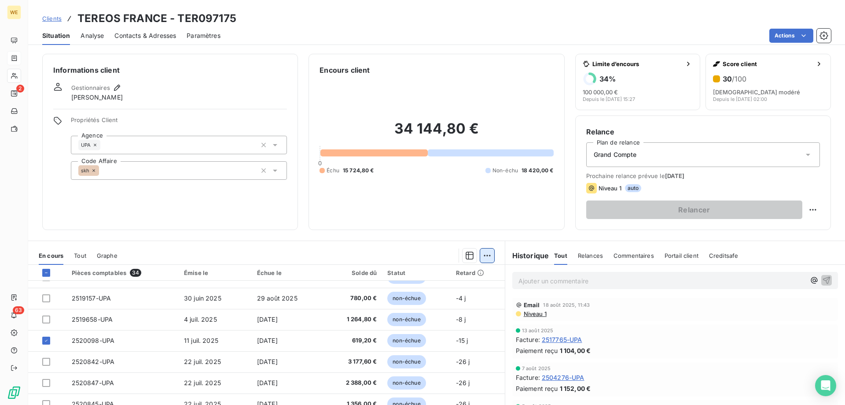
click at [486, 256] on html "WE 2 63 Clients TEREOS FRANCE - TER097175 Situation Analyse Contacts & Adresses…" at bounding box center [422, 202] width 845 height 405
click at [465, 291] on div "Ajouter une promesse de paiement (3 factures)" at bounding box center [406, 290] width 160 height 14
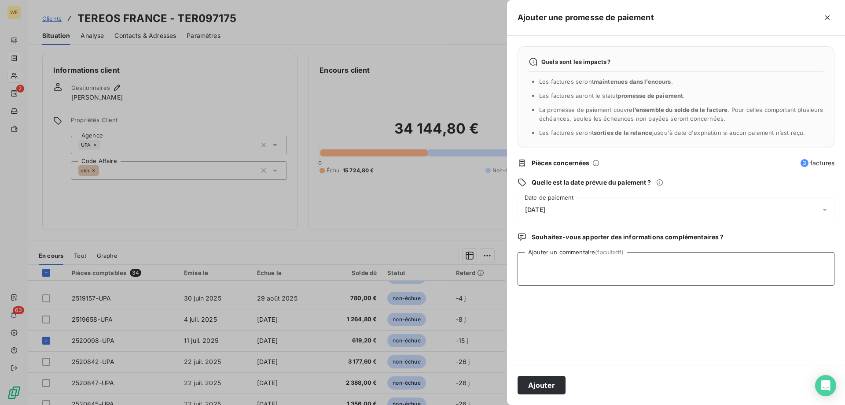
click at [606, 268] on textarea "Ajouter un commentaire (facultatif)" at bounding box center [676, 268] width 317 height 33
type textarea "[DATE]"
click at [578, 202] on div "[DATE]" at bounding box center [676, 209] width 317 height 25
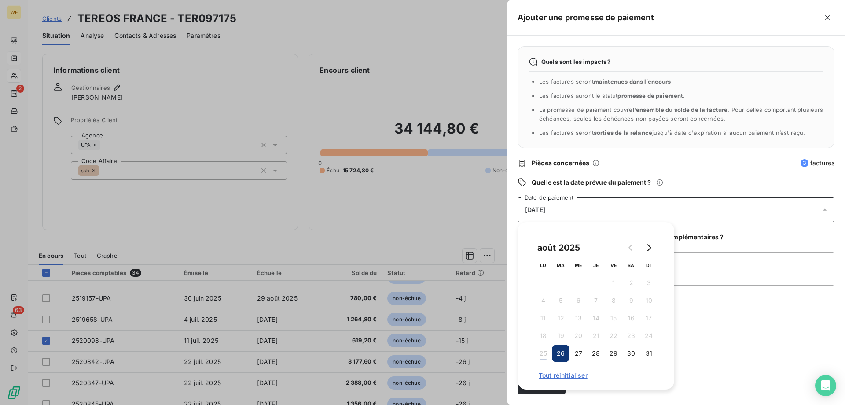
drag, startPoint x: 648, startPoint y: 247, endPoint x: 625, endPoint y: 263, distance: 27.8
click at [648, 247] on icon "Go to next month" at bounding box center [648, 247] width 7 height 7
drag, startPoint x: 575, startPoint y: 280, endPoint x: 584, endPoint y: 287, distance: 11.5
click at [575, 279] on button "3" at bounding box center [579, 283] width 18 height 18
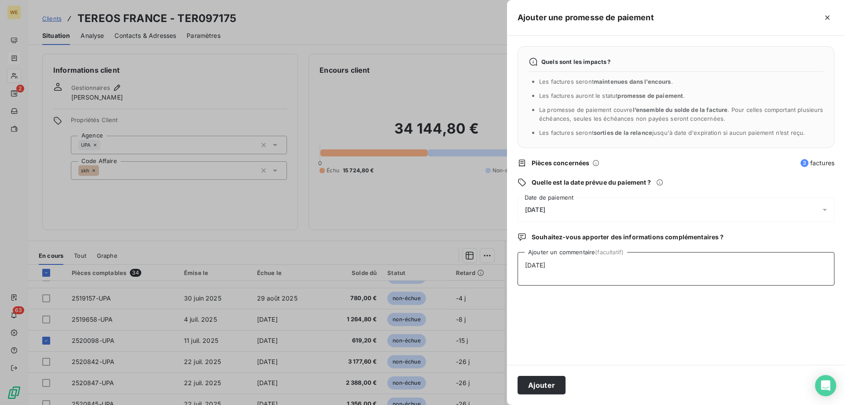
click at [711, 273] on textarea "[DATE]" at bounding box center [676, 268] width 317 height 33
click at [532, 384] on button "Ajouter" at bounding box center [542, 385] width 48 height 18
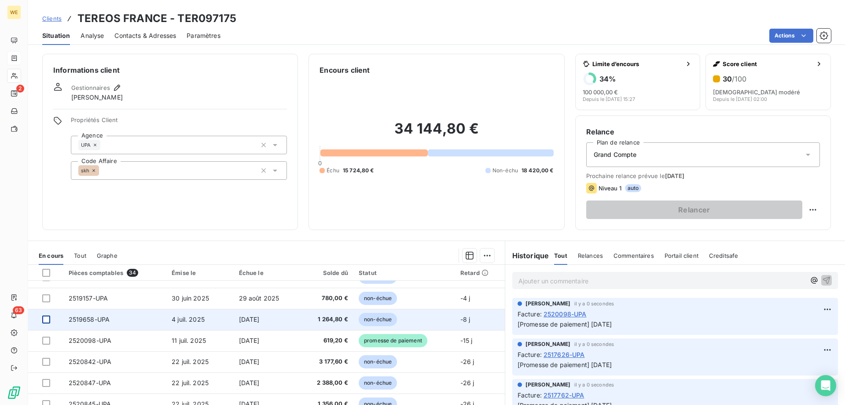
click at [44, 318] on div at bounding box center [46, 319] width 8 height 8
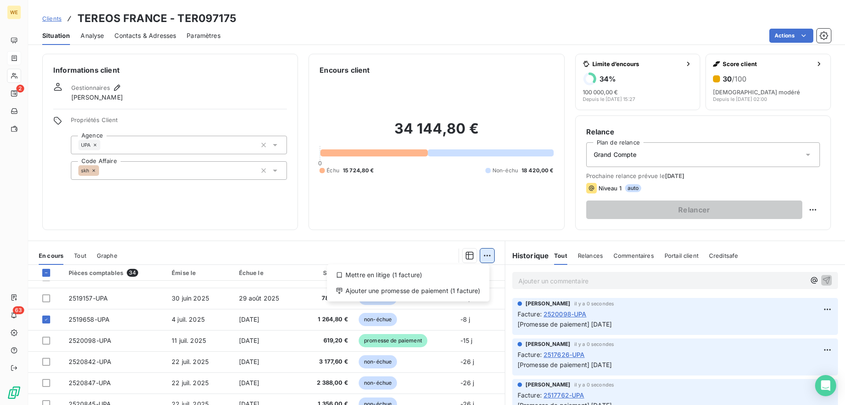
click at [489, 254] on html "WE 2 63 Clients TEREOS FRANCE - TER097175 Situation Analyse Contacts & Adresses…" at bounding box center [422, 202] width 845 height 405
click at [470, 293] on div "Ajouter une promesse de paiement (1 facture)" at bounding box center [408, 290] width 155 height 14
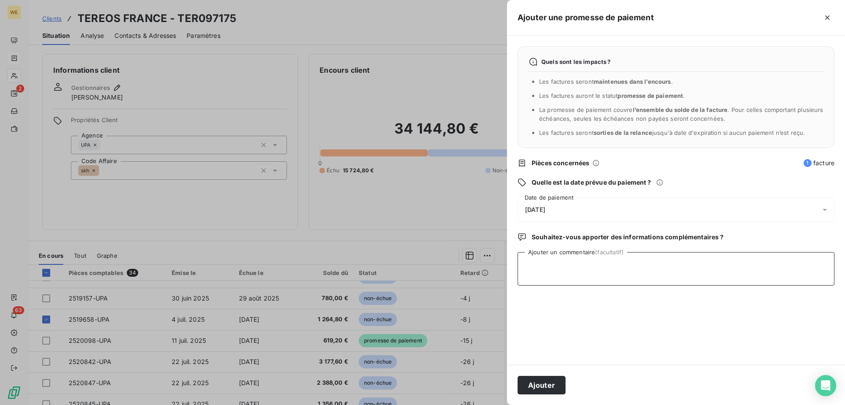
click at [553, 276] on textarea "Ajouter un commentaire (facultatif)" at bounding box center [676, 268] width 317 height 33
type textarea "[DATE]"
click at [545, 206] on span "[DATE]" at bounding box center [535, 209] width 20 height 7
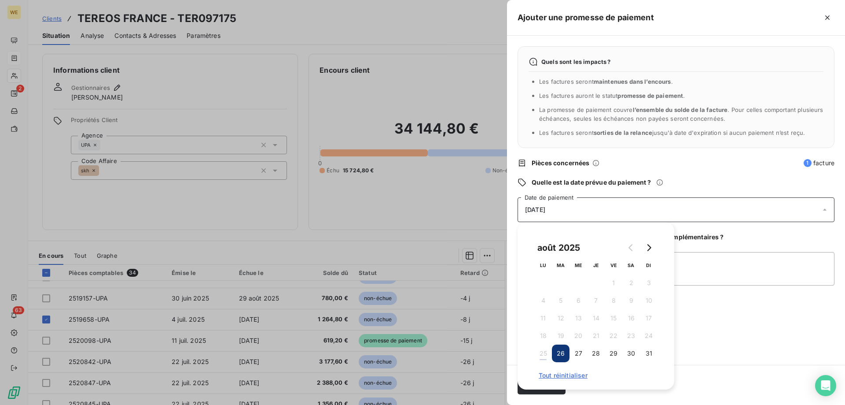
drag, startPoint x: 652, startPoint y: 247, endPoint x: 639, endPoint y: 252, distance: 13.2
click at [652, 247] on icon "Go to next month" at bounding box center [648, 247] width 7 height 7
click at [582, 287] on button "3" at bounding box center [579, 283] width 18 height 18
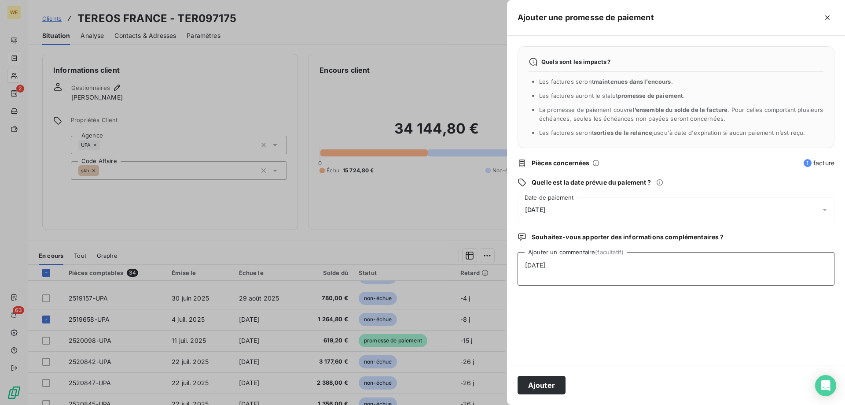
drag, startPoint x: 720, startPoint y: 278, endPoint x: 597, endPoint y: 327, distance: 132.0
click at [720, 279] on textarea "[DATE]" at bounding box center [676, 268] width 317 height 33
click at [541, 391] on button "Ajouter" at bounding box center [542, 385] width 48 height 18
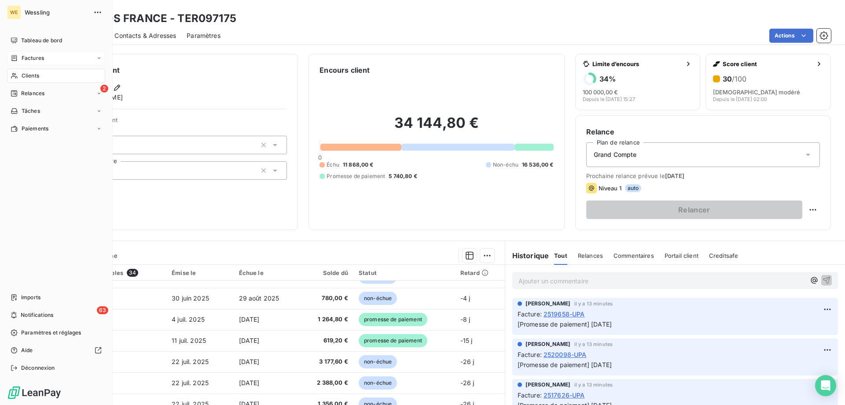
click at [32, 73] on span "Clients" at bounding box center [31, 76] width 18 height 8
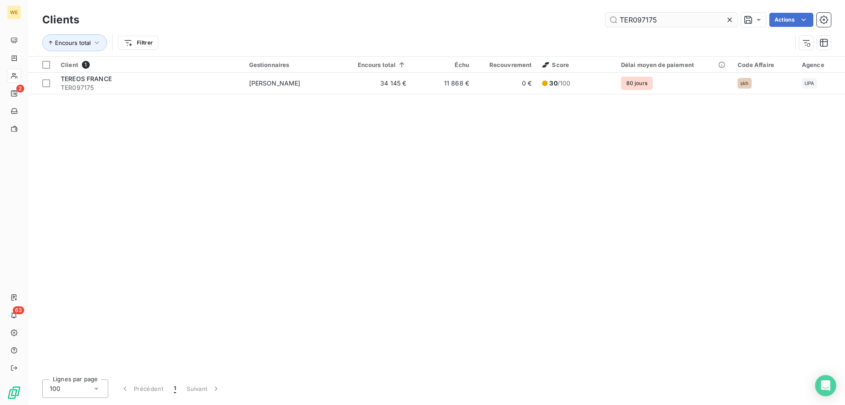
click at [653, 20] on input "TER097175" at bounding box center [672, 20] width 132 height 14
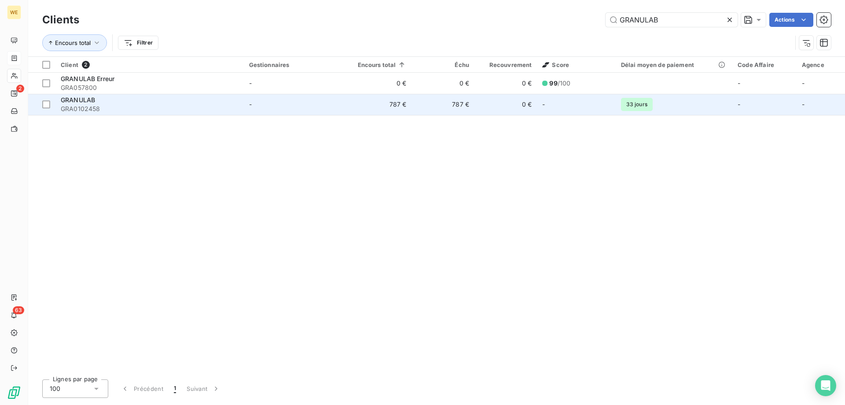
type input "GRANULAB"
click at [100, 106] on span "GRA0102458" at bounding box center [150, 108] width 178 height 9
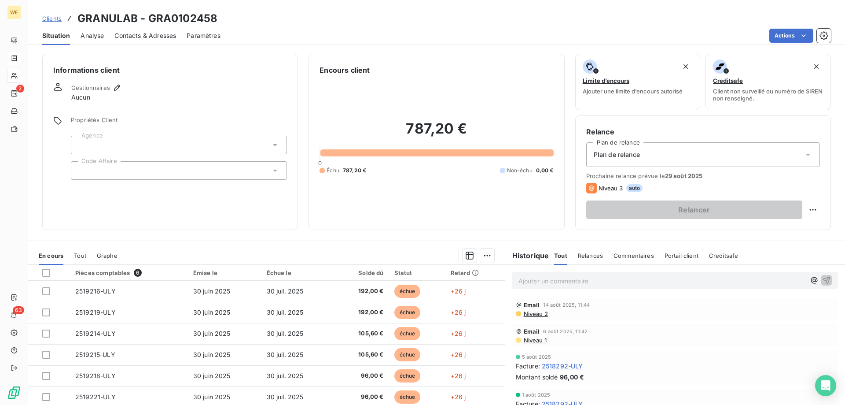
click at [109, 173] on div at bounding box center [179, 170] width 216 height 18
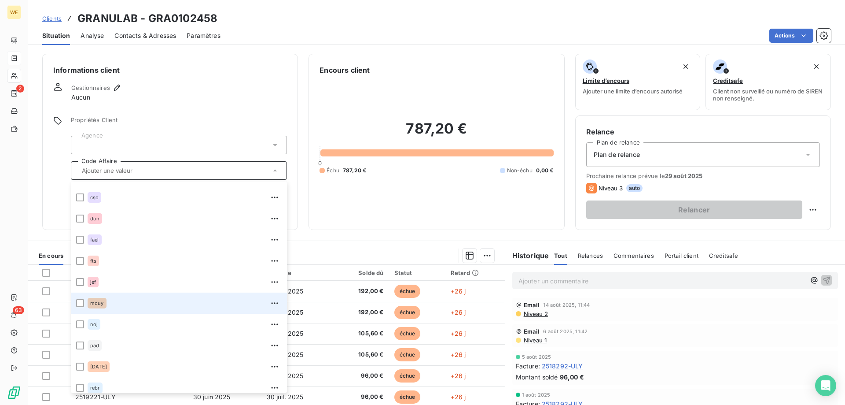
scroll to position [190, 0]
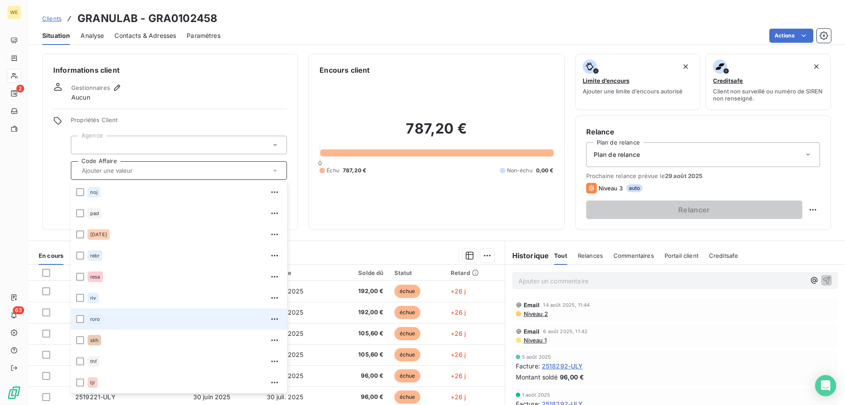
click at [86, 314] on li "roro" at bounding box center [179, 318] width 216 height 21
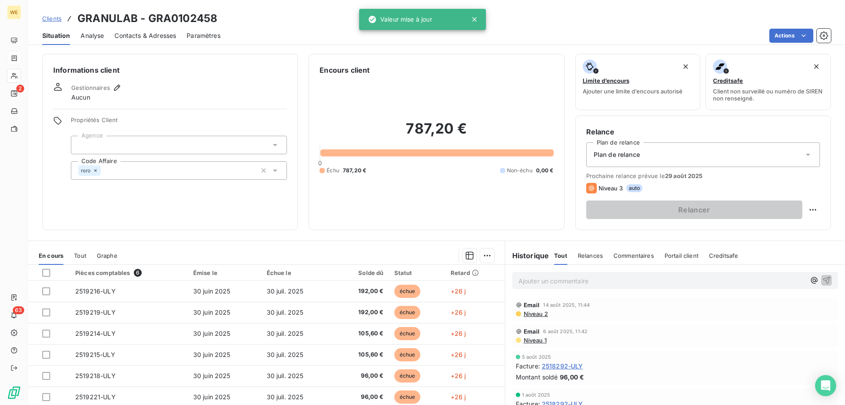
click at [110, 140] on div at bounding box center [179, 145] width 216 height 18
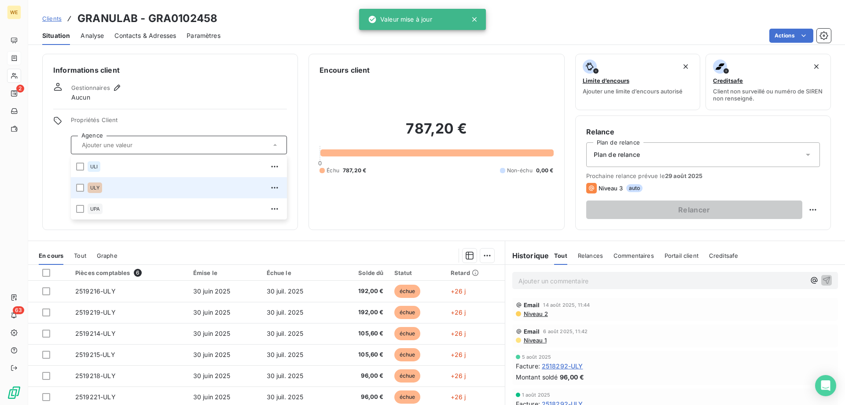
click at [97, 188] on span "ULY" at bounding box center [94, 187] width 9 height 5
click at [118, 85] on icon "button" at bounding box center [117, 87] width 9 height 9
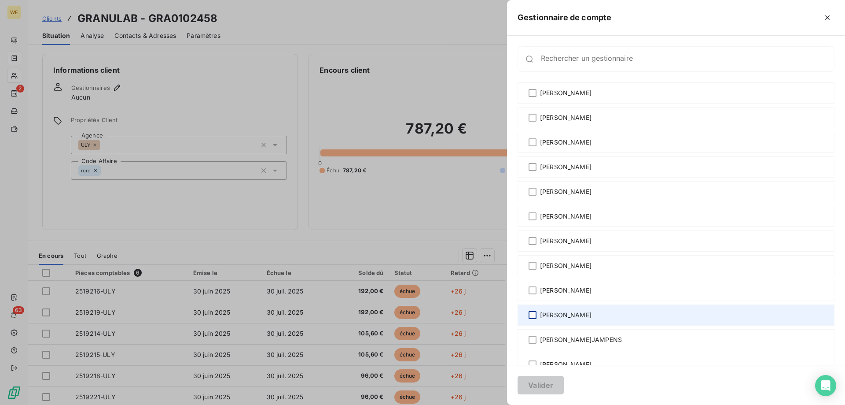
click at [535, 314] on div at bounding box center [533, 315] width 8 height 8
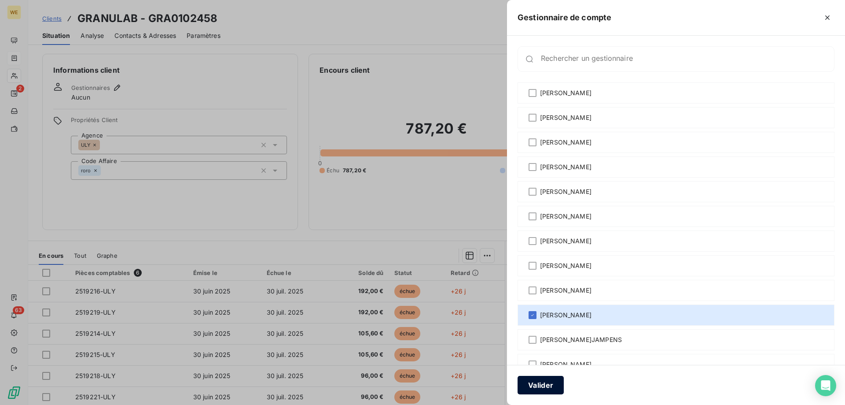
click at [531, 386] on button "Valider" at bounding box center [541, 385] width 46 height 18
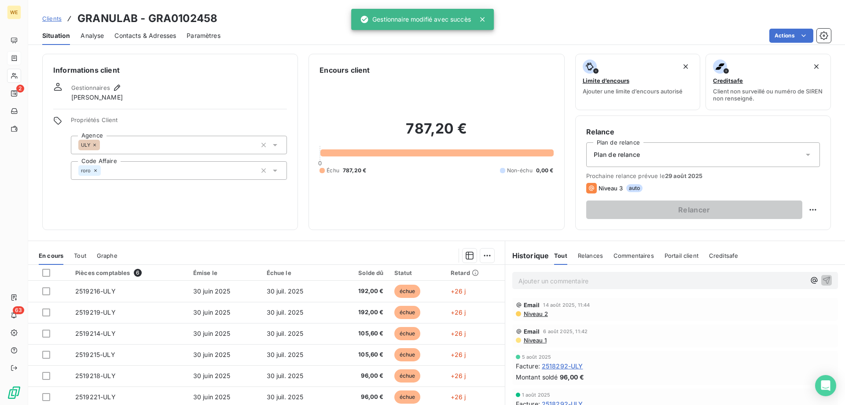
click at [125, 34] on span "Contacts & Adresses" at bounding box center [145, 35] width 62 height 9
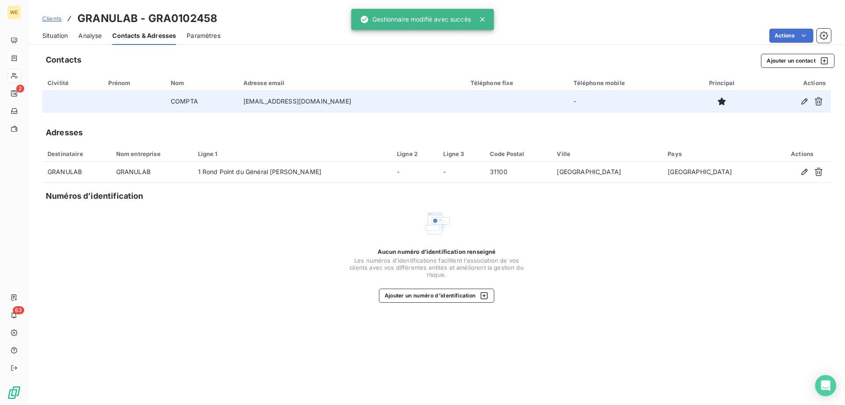
click at [278, 104] on td "[EMAIL_ADDRESS][DOMAIN_NAME]" at bounding box center [351, 101] width 227 height 21
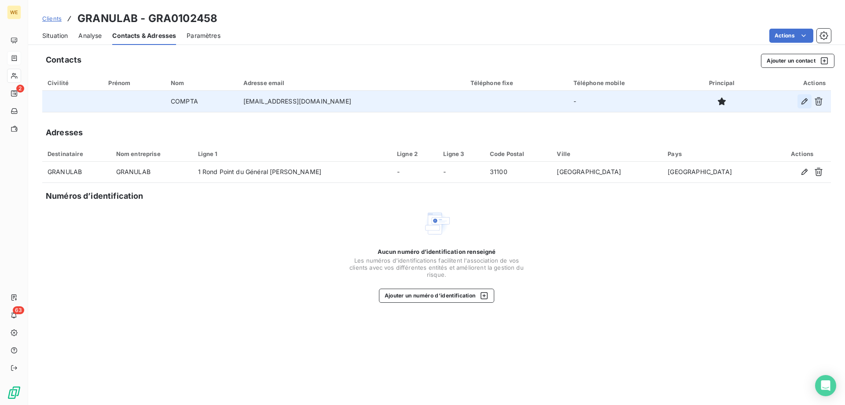
click at [805, 103] on icon "button" at bounding box center [805, 101] width 6 height 6
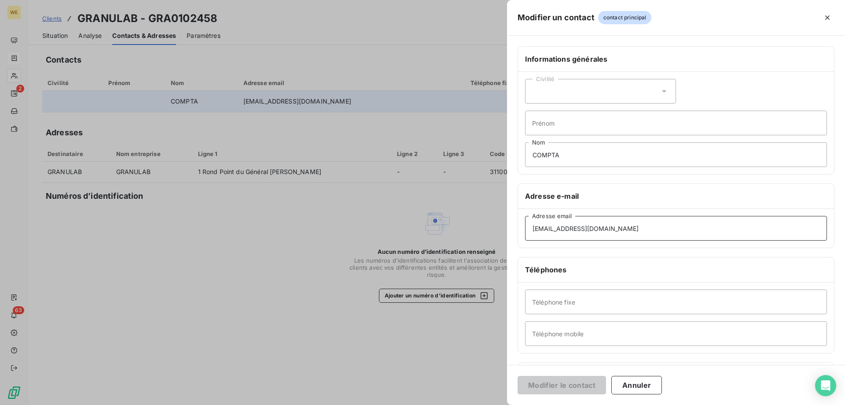
drag, startPoint x: 665, startPoint y: 229, endPoint x: 401, endPoint y: 226, distance: 263.7
click at [368, 404] on div "Modifier un contact contact principal Informations générales Civilité Prénom CO…" at bounding box center [422, 405] width 845 height 0
paste input "[EMAIL_ADDRESS][DOMAIN_NAME]"
click at [533, 231] on input "[EMAIL_ADDRESS][DOMAIN_NAME]" at bounding box center [676, 228] width 302 height 25
type input "[EMAIL_ADDRESS][DOMAIN_NAME]"
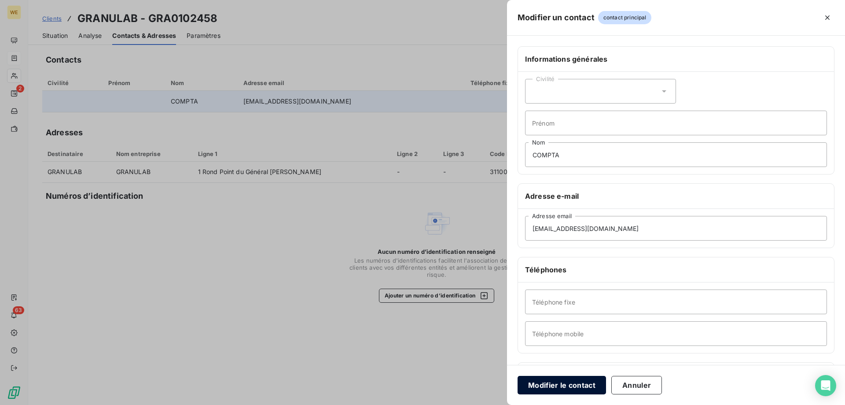
click at [540, 386] on button "Modifier le contact" at bounding box center [562, 385] width 88 height 18
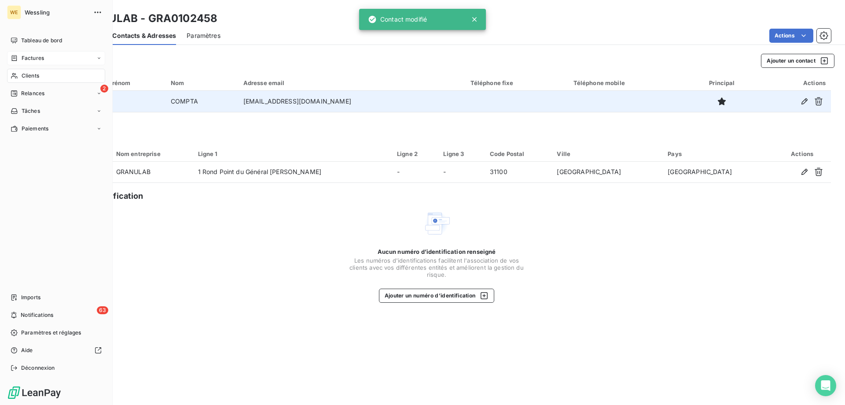
click at [30, 76] on span "Clients" at bounding box center [31, 76] width 18 height 8
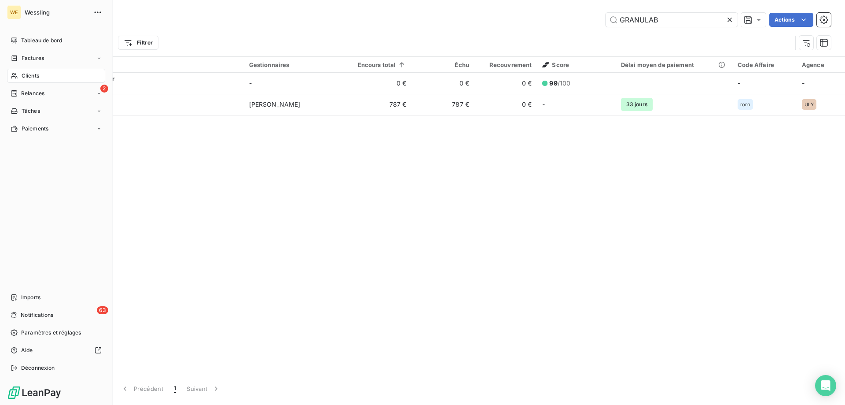
drag, startPoint x: 32, startPoint y: 53, endPoint x: 52, endPoint y: 70, distance: 26.5
click at [32, 53] on div "Factures" at bounding box center [56, 58] width 98 height 14
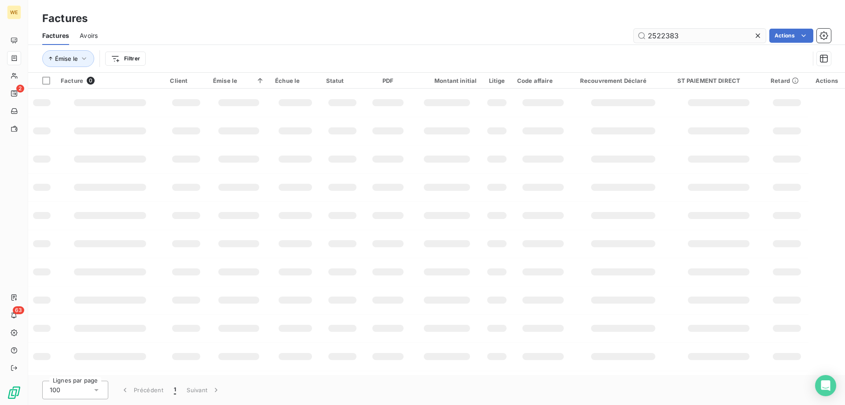
click at [659, 34] on input "2522383" at bounding box center [700, 36] width 132 height 14
type input "2514534"
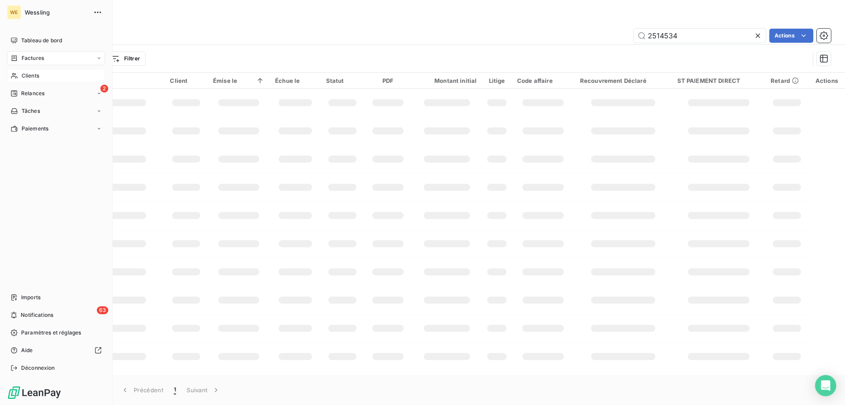
click at [29, 76] on span "Clients" at bounding box center [31, 76] width 18 height 8
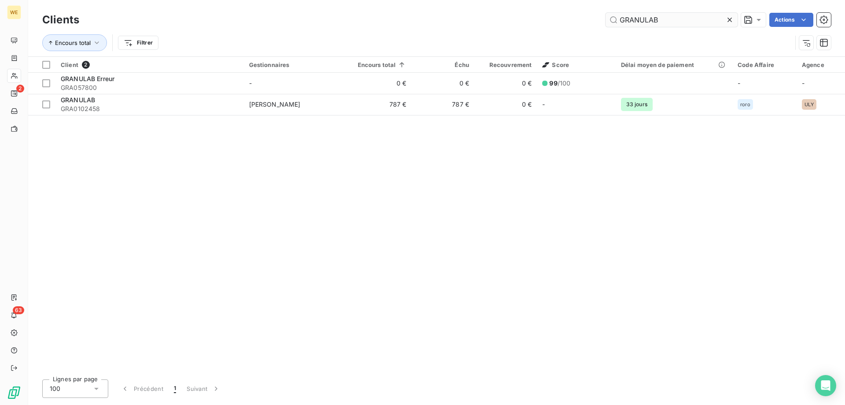
click at [648, 20] on input "GRANULAB" at bounding box center [672, 20] width 132 height 14
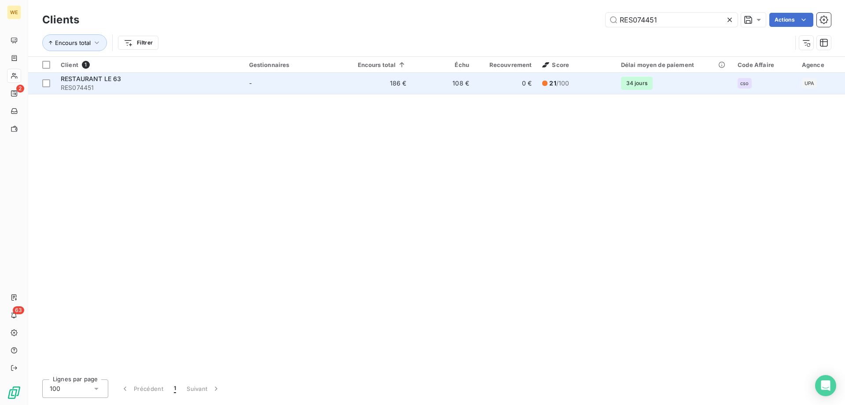
type input "RES074451"
click at [98, 76] on span "RESTAURANT LE 63" at bounding box center [91, 78] width 60 height 7
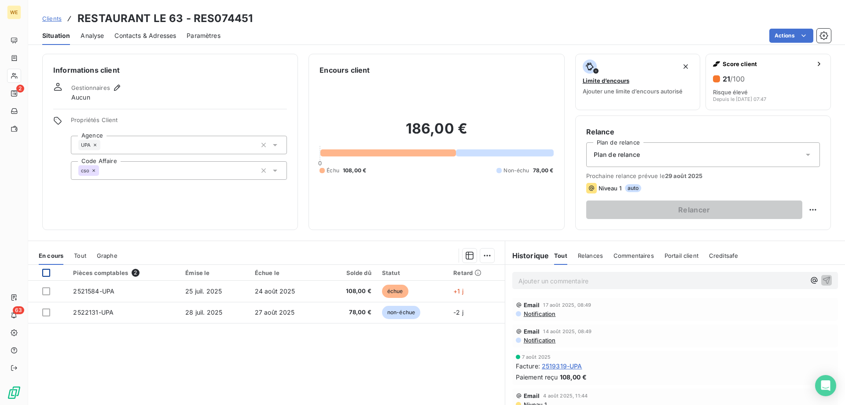
click at [43, 273] on div at bounding box center [46, 273] width 8 height 8
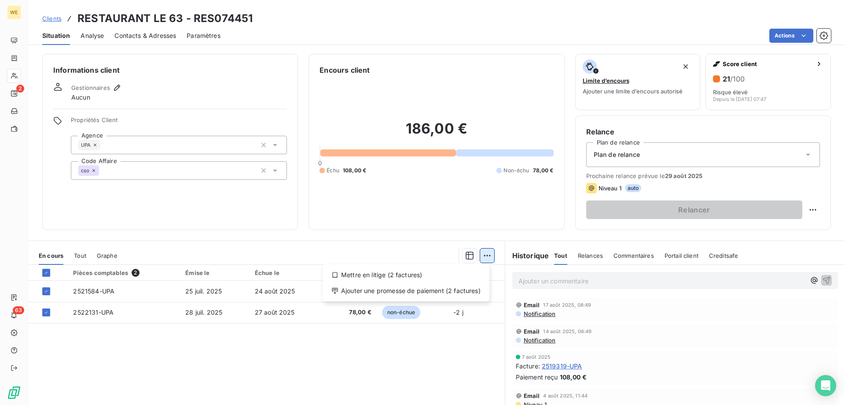
click at [483, 254] on html "WE 2 63 Clients RESTAURANT LE 63 - RES074451 Situation Analyse Contacts & Adres…" at bounding box center [422, 202] width 845 height 405
click at [460, 292] on div "Ajouter une promesse de paiement (2 factures)" at bounding box center [406, 290] width 160 height 14
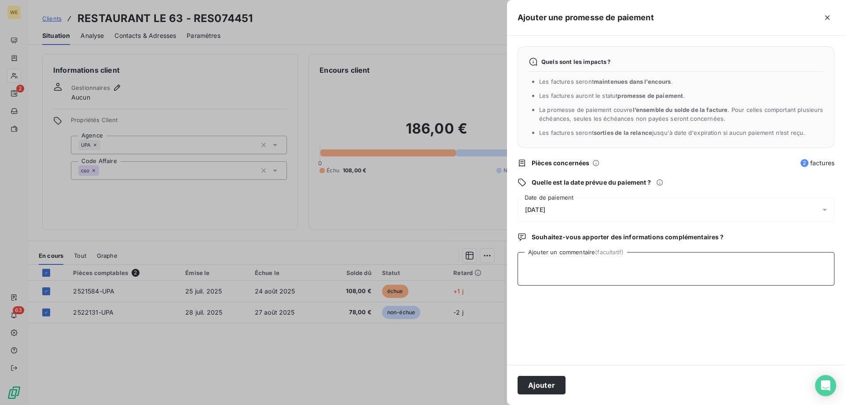
click at [551, 282] on textarea "Ajouter un commentaire (facultatif)" at bounding box center [676, 268] width 317 height 33
type textarea "r"
drag, startPoint x: 595, startPoint y: 269, endPoint x: 517, endPoint y: 269, distance: 77.5
click at [517, 269] on div "Quels sont les impacts ? Les factures seront maintenues dans l’encours . Les fa…" at bounding box center [676, 200] width 338 height 329
type textarea "Reçu CHQ le [DATE]"
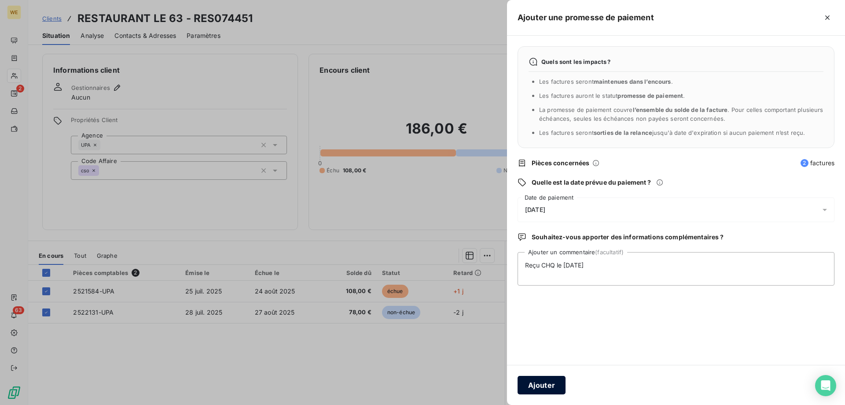
click at [531, 387] on button "Ajouter" at bounding box center [542, 385] width 48 height 18
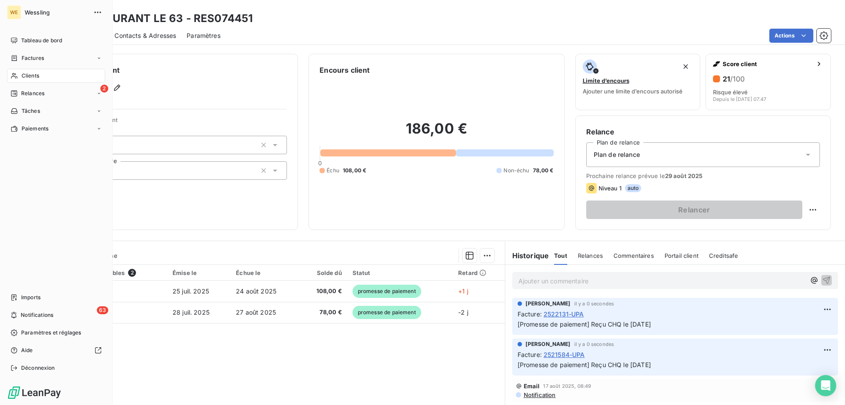
click at [31, 76] on span "Clients" at bounding box center [31, 76] width 18 height 8
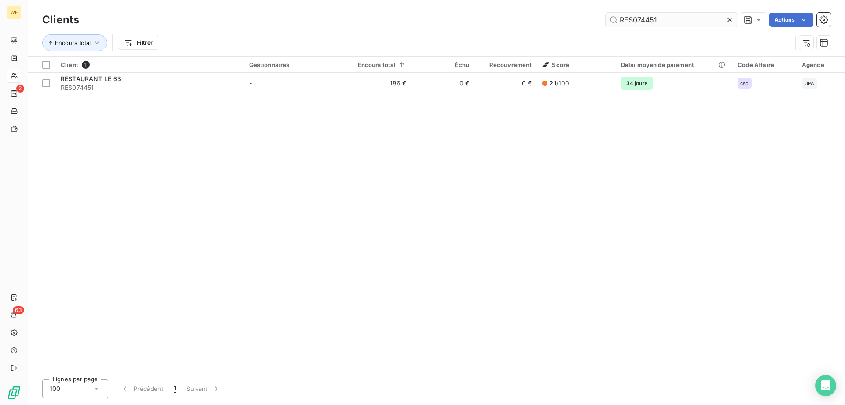
click at [660, 25] on input "RES074451" at bounding box center [672, 20] width 132 height 14
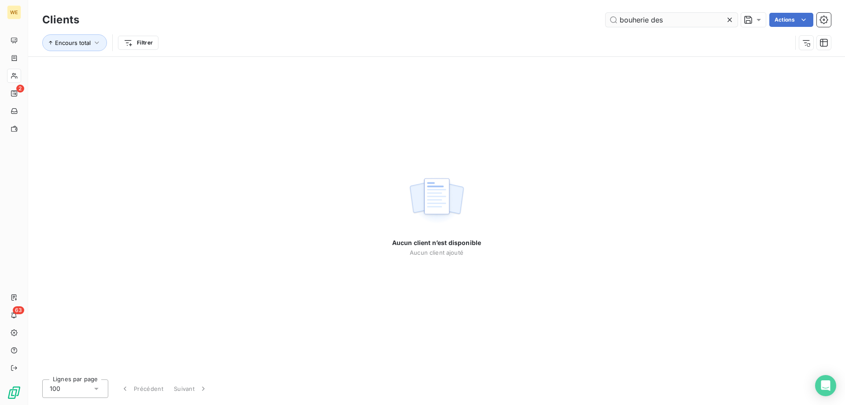
click at [632, 17] on input "bouherie des" at bounding box center [672, 20] width 132 height 14
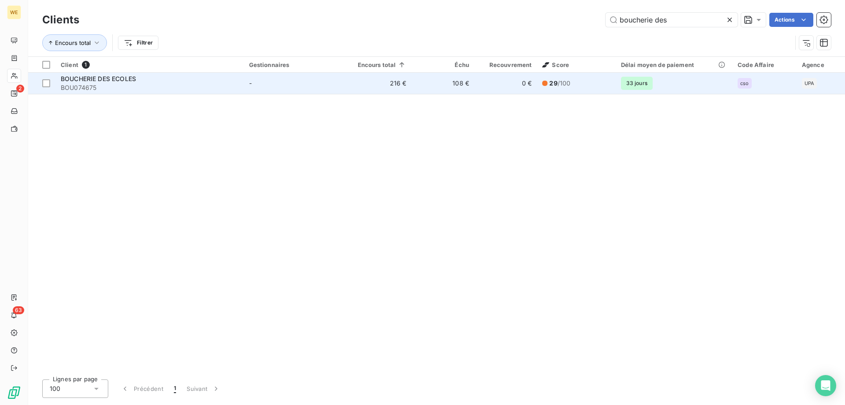
type input "boucherie des"
click at [125, 79] on span "BOUCHERIE DES ECOLES" at bounding box center [98, 78] width 75 height 7
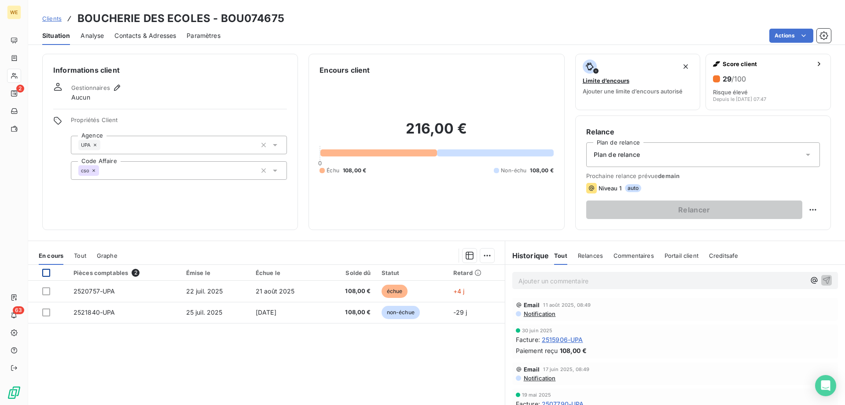
click at [42, 270] on div at bounding box center [46, 273] width 8 height 8
click at [486, 256] on html "WE 2 63 Clients BOUCHERIE DES ECOLES - BOU074675 Situation Analyse Contacts & A…" at bounding box center [422, 202] width 845 height 405
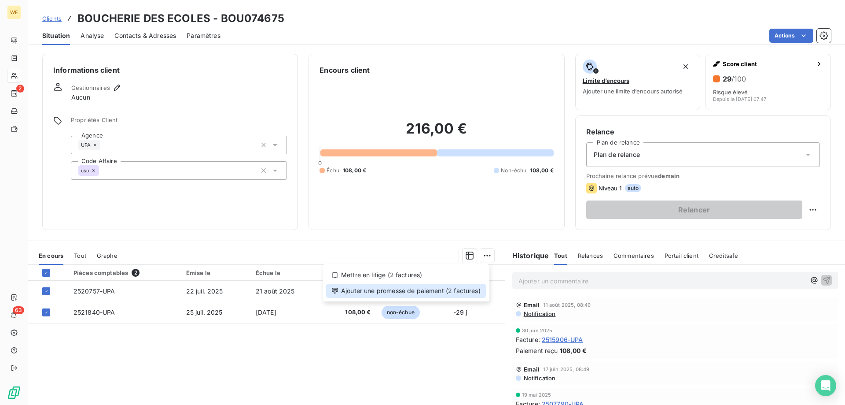
click at [480, 293] on div "Ajouter une promesse de paiement (2 factures)" at bounding box center [406, 290] width 160 height 14
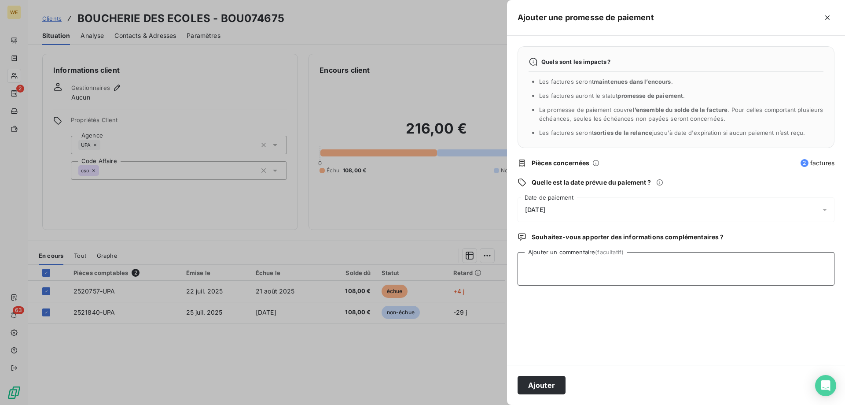
click at [555, 271] on textarea "Ajouter un commentaire (facultatif)" at bounding box center [676, 268] width 317 height 33
paste textarea "Reçu CHQ le [DATE]"
type textarea "Reçu CHQ le [DATE]"
click at [545, 211] on span "[DATE]" at bounding box center [535, 209] width 20 height 7
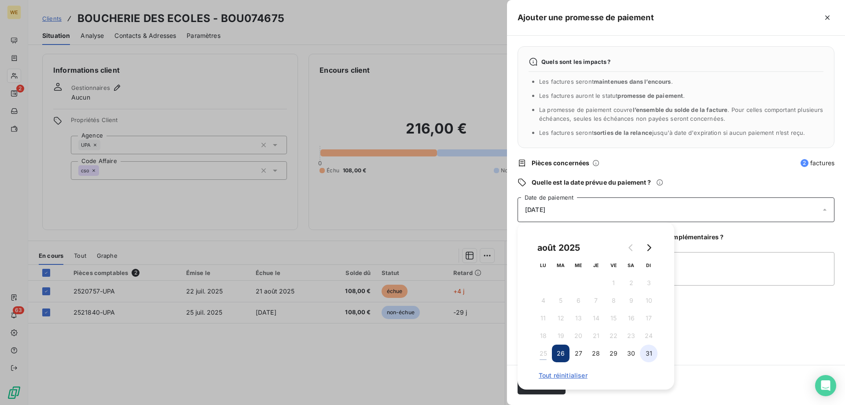
click at [648, 351] on button "31" at bounding box center [649, 353] width 18 height 18
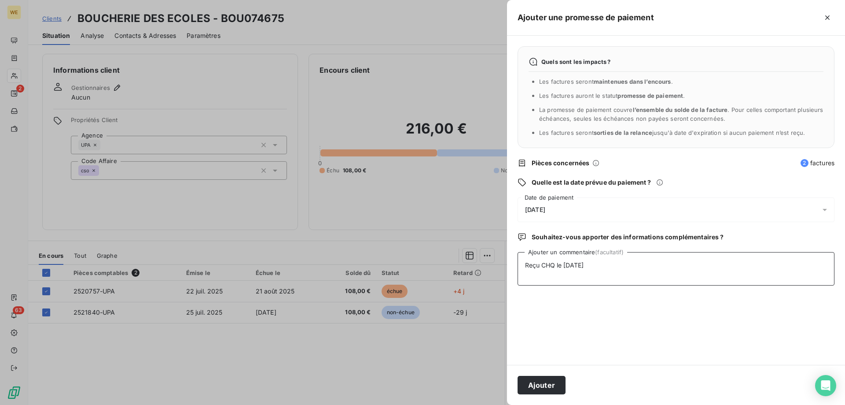
click at [697, 272] on textarea "Reçu CHQ le [DATE]" at bounding box center [676, 268] width 317 height 33
click at [542, 386] on button "Ajouter" at bounding box center [542, 385] width 48 height 18
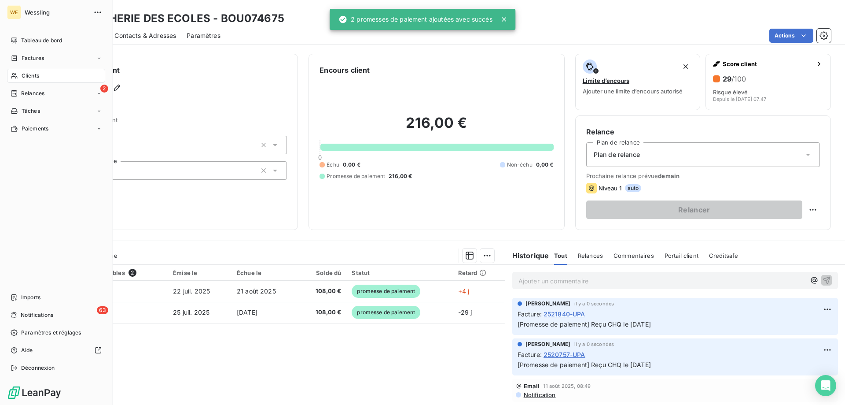
click at [37, 74] on span "Clients" at bounding box center [31, 76] width 18 height 8
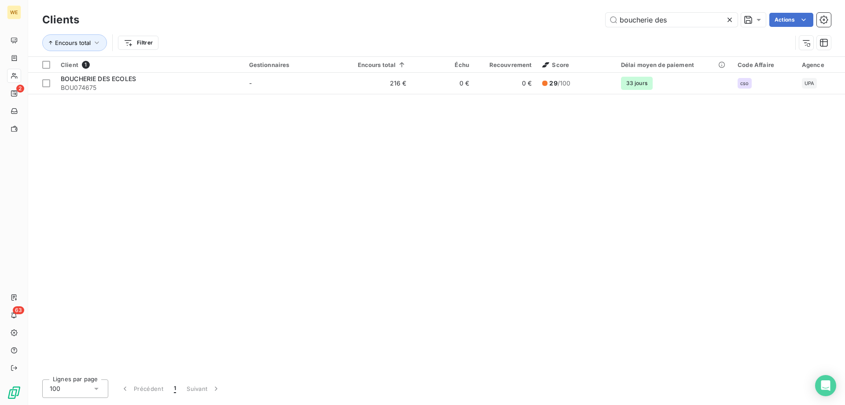
drag, startPoint x: 680, startPoint y: 24, endPoint x: 567, endPoint y: 5, distance: 114.3
click at [567, 5] on div "Clients boucherie des Actions Encours total Filtrer" at bounding box center [436, 28] width 817 height 56
type input "Reçu CHQ le [DATE]"
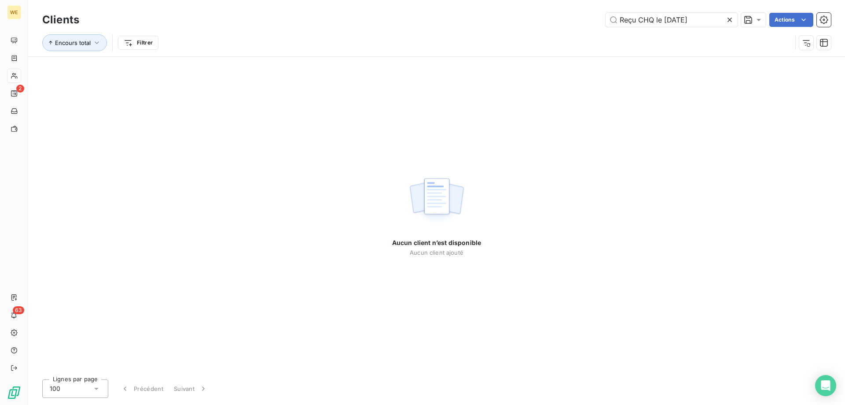
drag, startPoint x: 700, startPoint y: 21, endPoint x: 595, endPoint y: 12, distance: 105.6
click at [596, 10] on div "Clients Reçu CHQ le [DATE] Actions Encours total Filtrer" at bounding box center [436, 28] width 817 height 56
click at [630, 23] on input "resaurant le 63" at bounding box center [672, 20] width 132 height 14
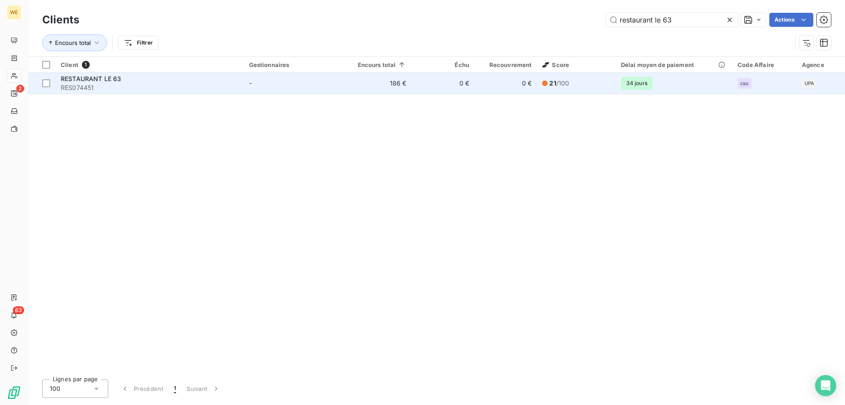
type input "restaurant le 63"
click at [117, 77] on span "RESTAURANT LE 63" at bounding box center [91, 78] width 60 height 7
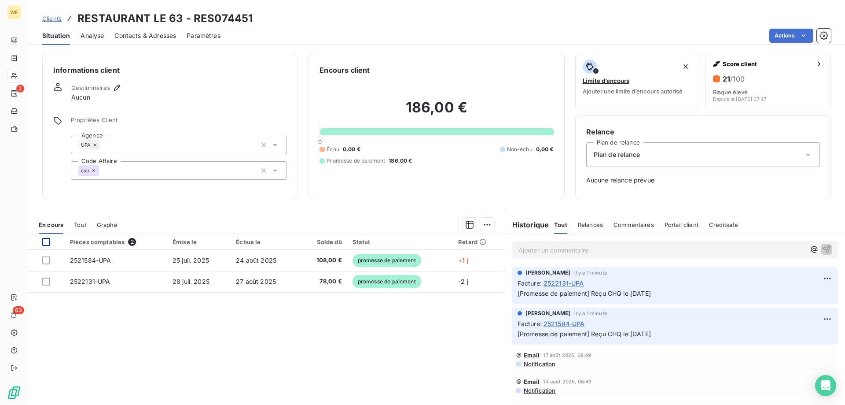
click at [45, 244] on div at bounding box center [46, 242] width 8 height 8
click at [486, 227] on html "WE 2 63 Clients RESTAURANT LE 63 - RES074451 Situation Analyse Contacts & Adres…" at bounding box center [422, 202] width 845 height 405
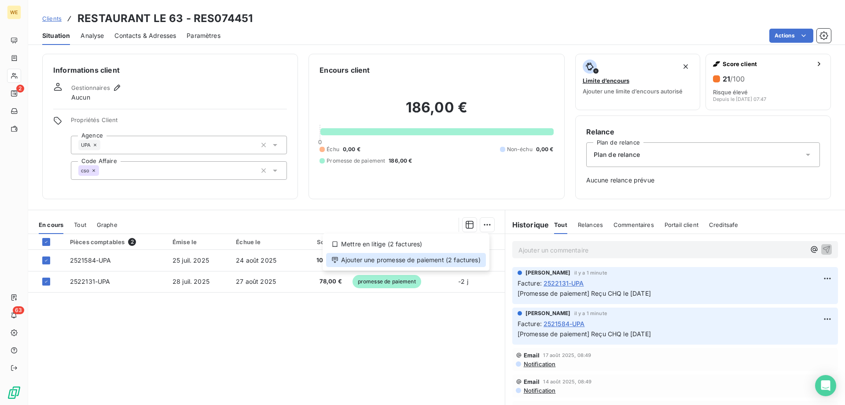
click at [463, 259] on div "Ajouter une promesse de paiement (2 factures)" at bounding box center [406, 260] width 160 height 14
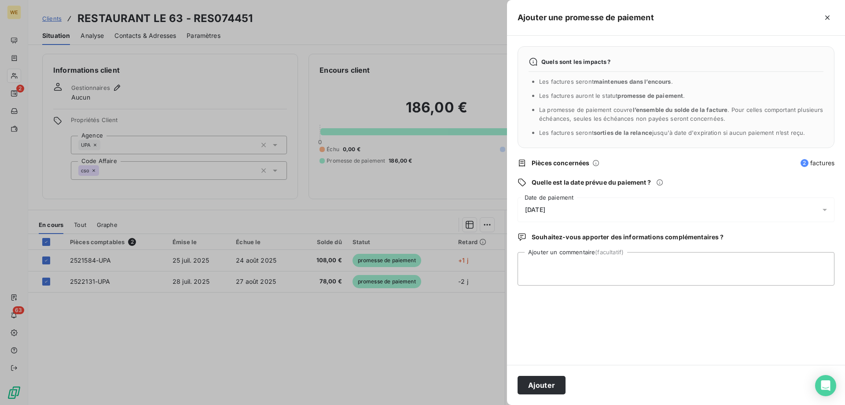
click at [608, 206] on div "[DATE]" at bounding box center [676, 209] width 317 height 25
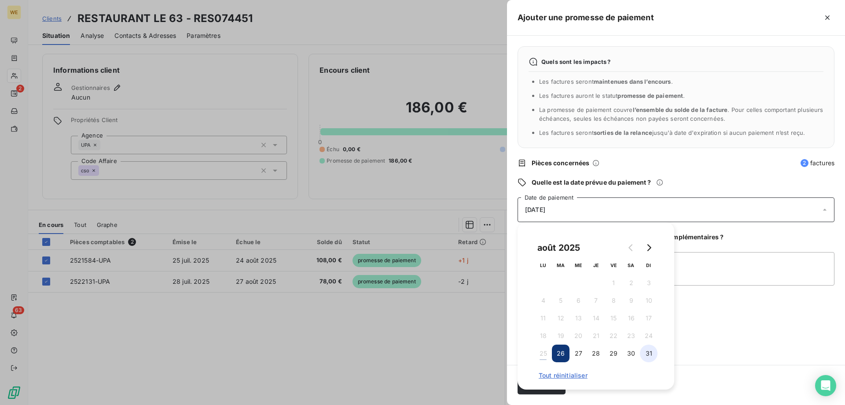
click at [653, 353] on button "31" at bounding box center [649, 353] width 18 height 18
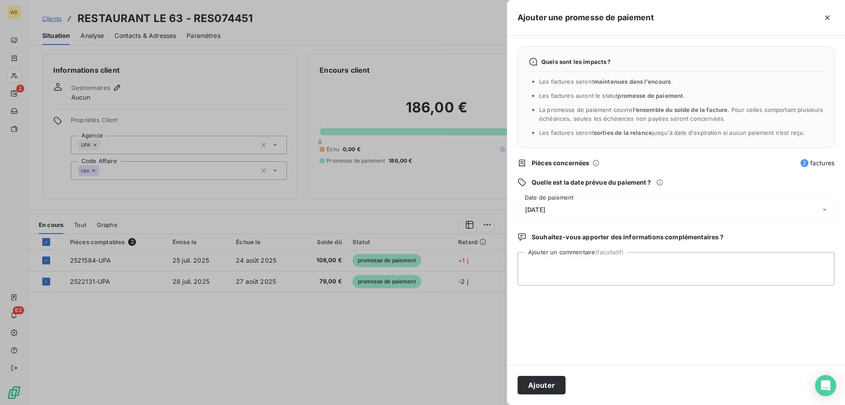
click at [711, 330] on div "Quels sont les impacts ? Les factures seront maintenues dans l’encours . Les fa…" at bounding box center [676, 200] width 338 height 329
click at [536, 386] on button "Ajouter" at bounding box center [542, 385] width 48 height 18
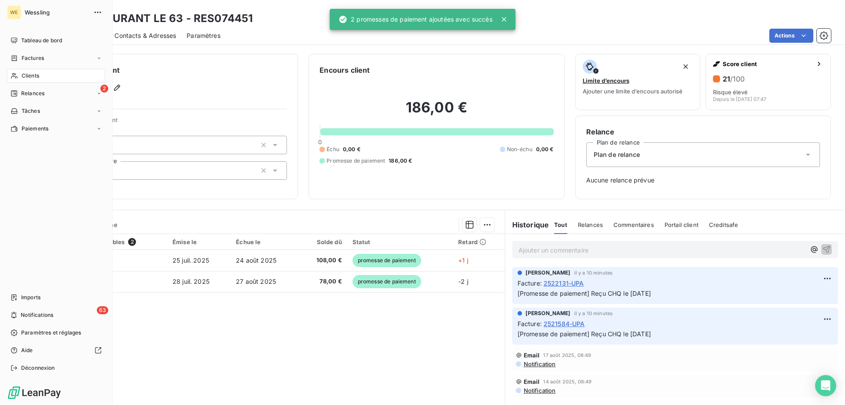
click at [43, 77] on div "Clients" at bounding box center [56, 76] width 98 height 14
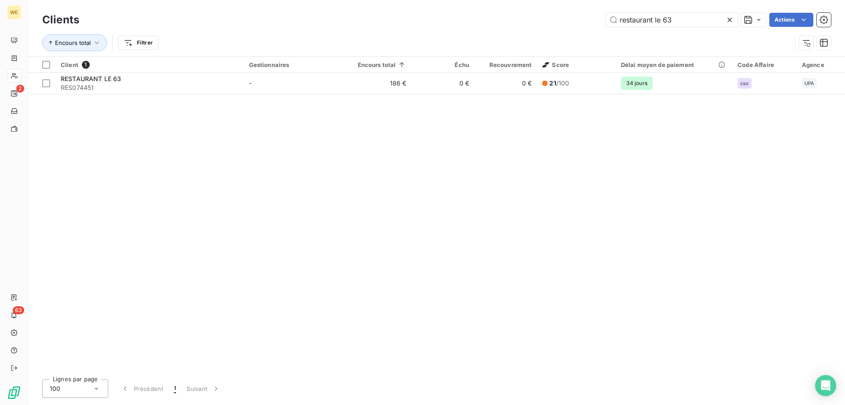
click at [734, 20] on div at bounding box center [731, 20] width 12 height 14
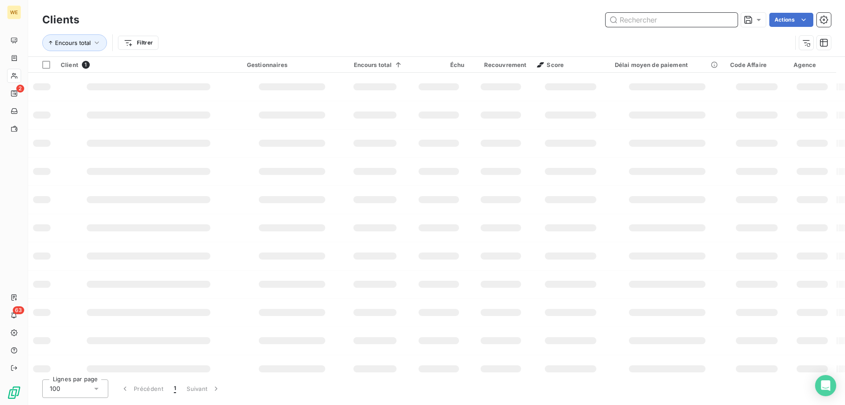
click at [639, 20] on input "text" at bounding box center [672, 20] width 132 height 14
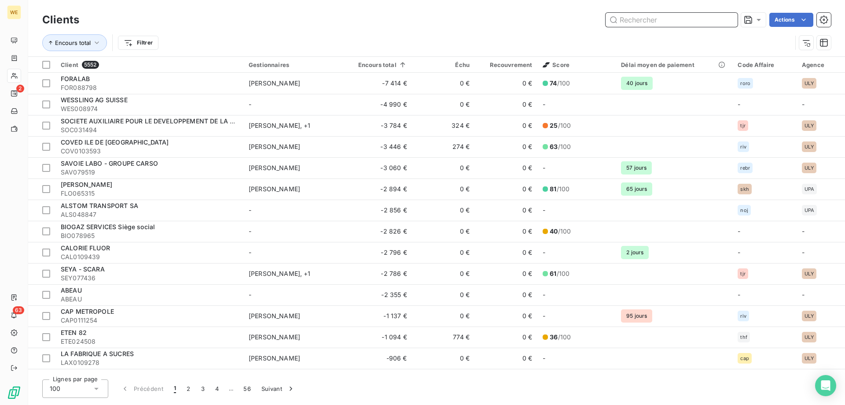
paste input "CRI079851"
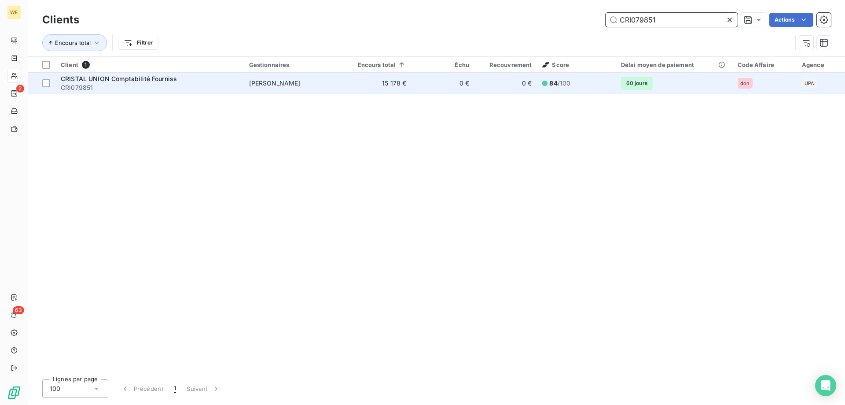
type input "CRI079851"
click at [106, 91] on span "CRI079851" at bounding box center [150, 87] width 178 height 9
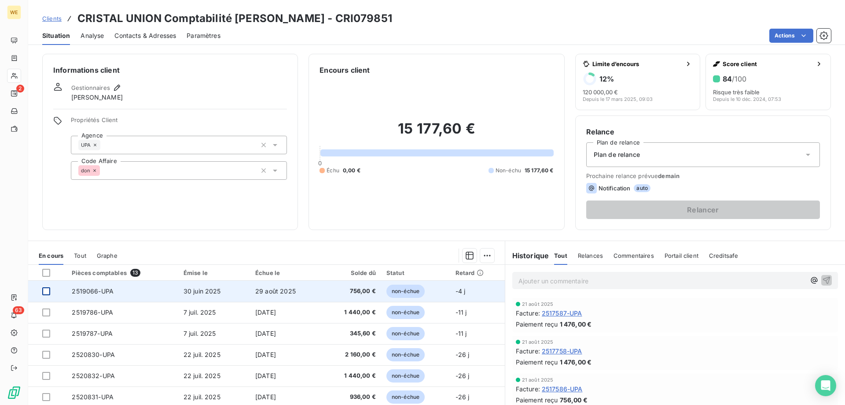
click at [44, 291] on div at bounding box center [46, 291] width 8 height 8
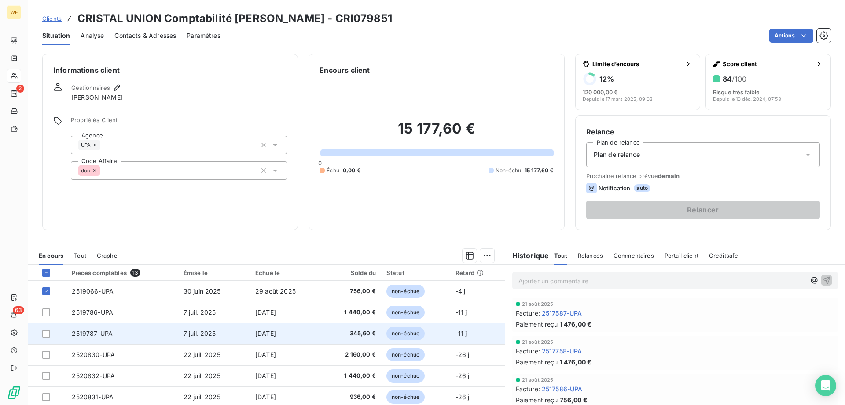
drag, startPoint x: 45, startPoint y: 312, endPoint x: 51, endPoint y: 332, distance: 20.7
click at [46, 314] on div at bounding box center [46, 312] width 8 height 8
click at [48, 334] on div at bounding box center [46, 333] width 8 height 8
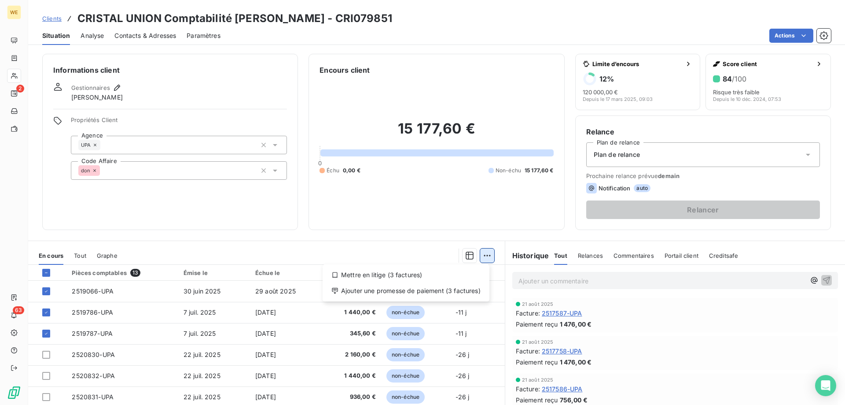
click at [482, 252] on html "WE 2 63 Clients CRISTAL UNION Comptabilité Fourniss - CRI079851 Situation Analy…" at bounding box center [422, 202] width 845 height 405
click at [470, 291] on div "Ajouter une promesse de paiement (3 factures)" at bounding box center [406, 290] width 160 height 14
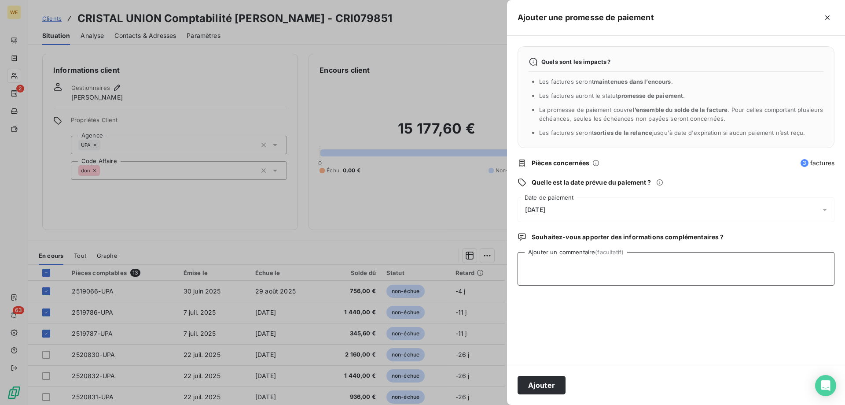
click at [582, 259] on textarea "Ajouter un commentaire (facultatif)" at bounding box center [676, 268] width 317 height 33
type textarea "[DATE]"
click at [568, 211] on div "[DATE]" at bounding box center [676, 209] width 317 height 25
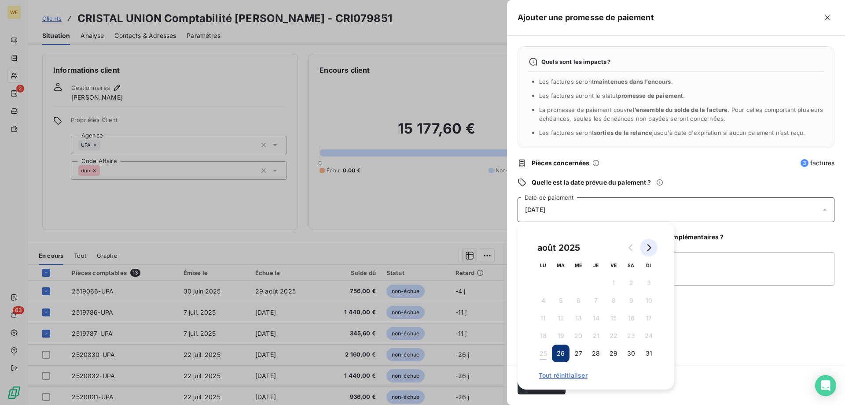
click at [646, 246] on icon "Go to next month" at bounding box center [648, 247] width 7 height 7
click at [545, 296] on button "8" at bounding box center [543, 300] width 18 height 18
click at [744, 278] on textarea "[DATE]" at bounding box center [676, 268] width 317 height 33
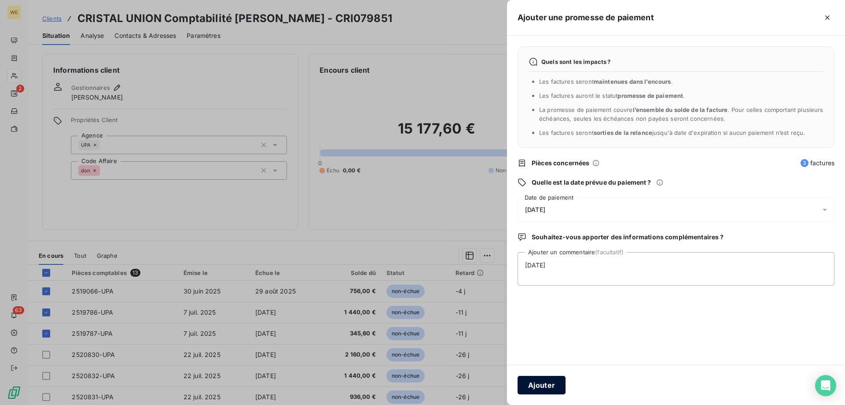
click at [544, 382] on button "Ajouter" at bounding box center [542, 385] width 48 height 18
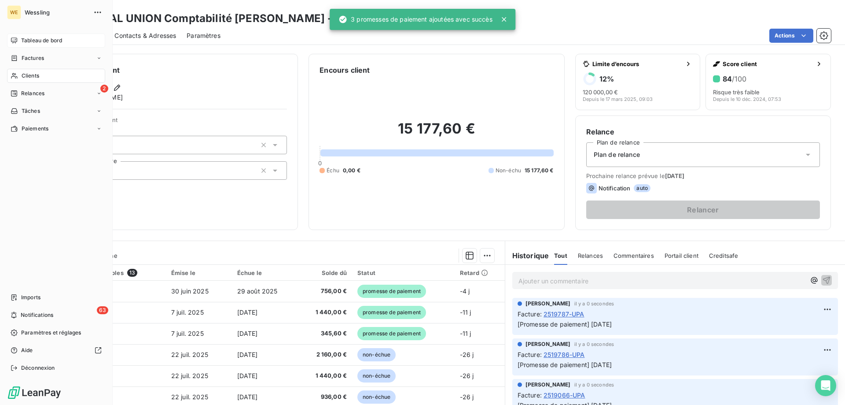
click at [41, 42] on span "Tableau de bord" at bounding box center [41, 41] width 41 height 8
